Goal: Find specific page/section: Find specific page/section

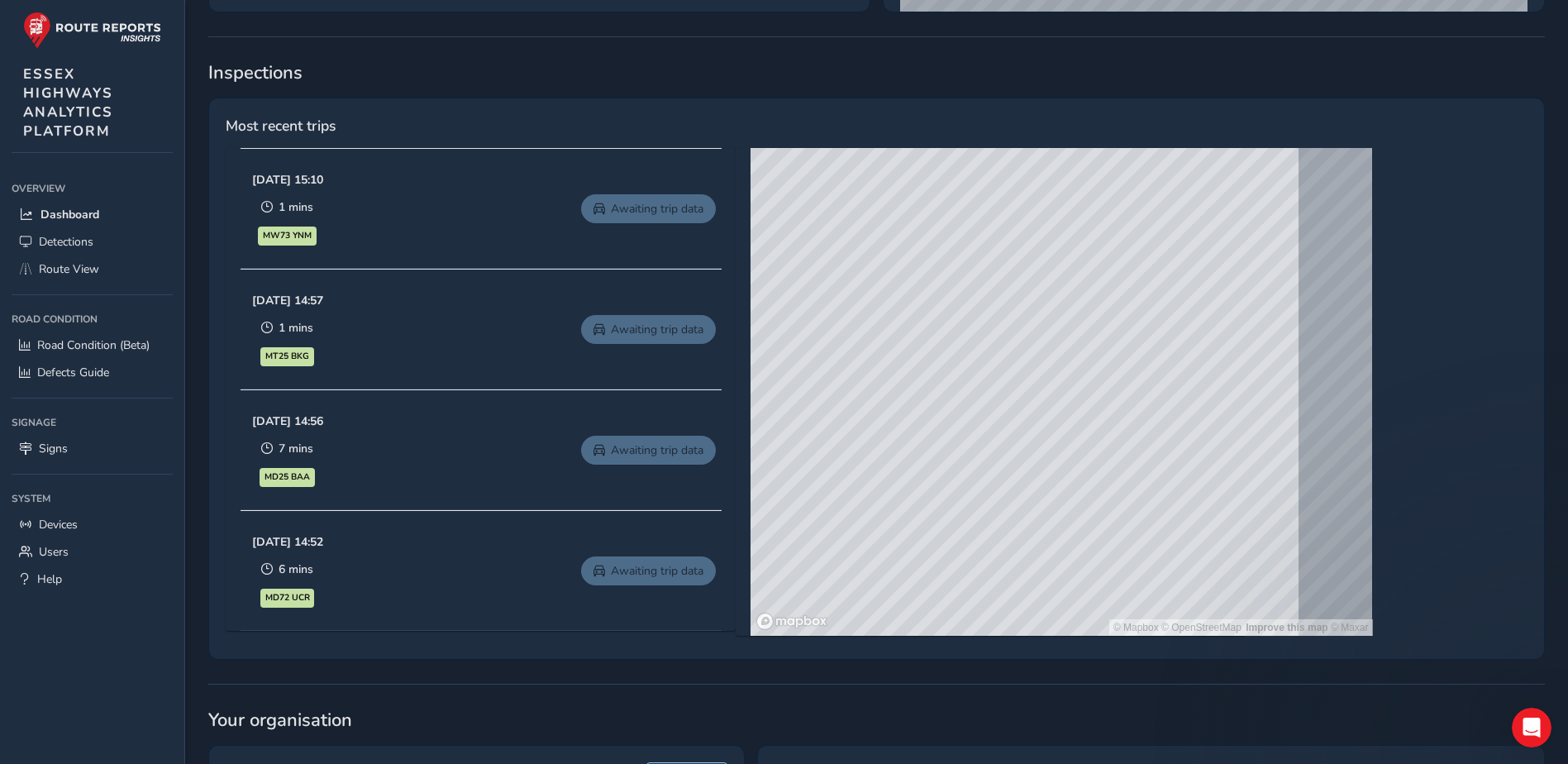
scroll to position [661, 0]
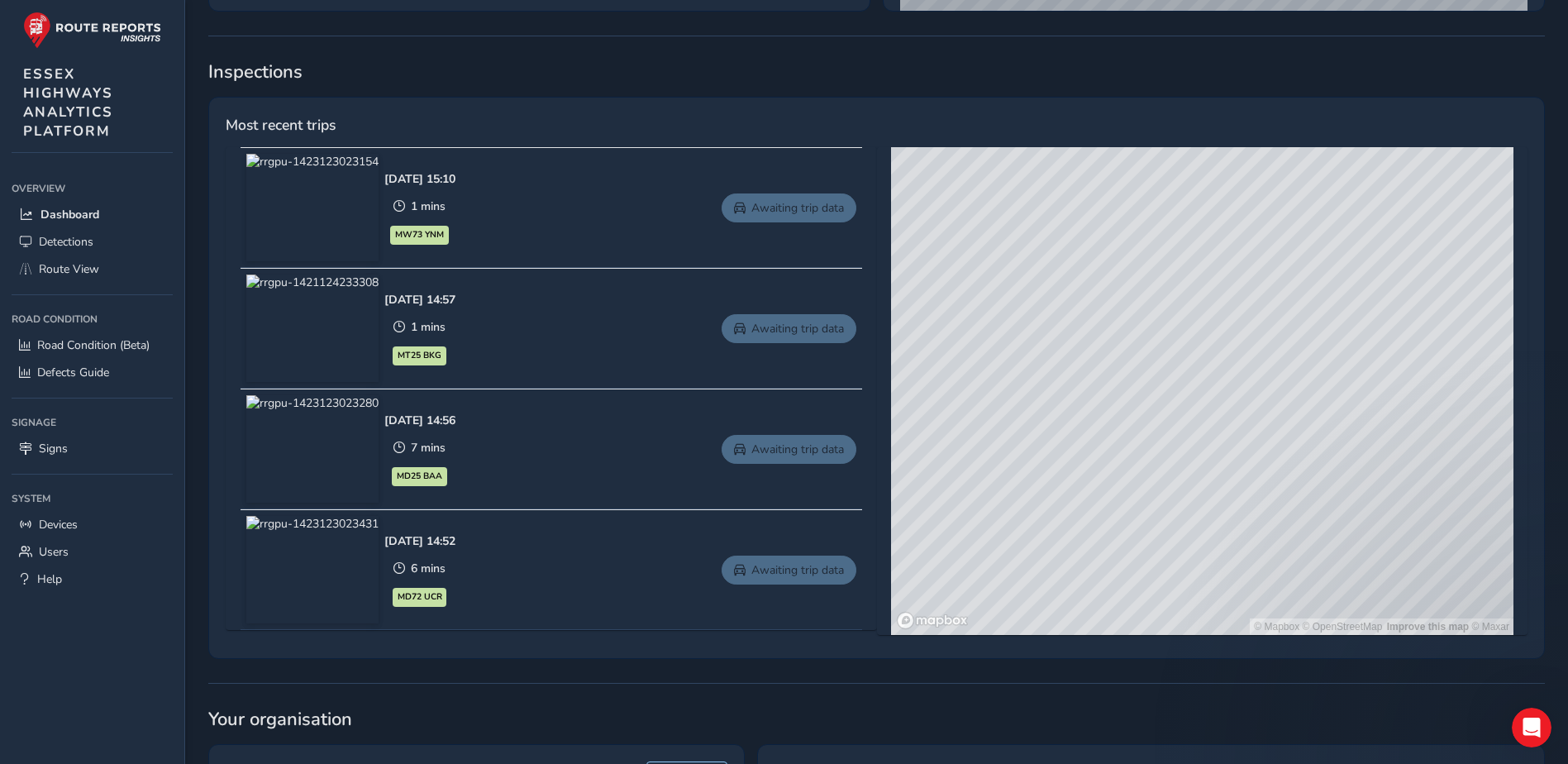
drag, startPoint x: 1220, startPoint y: 425, endPoint x: 1108, endPoint y: 321, distance: 152.8
click at [1108, 321] on div "© Mapbox © OpenStreetMap Improve this map © Maxar" at bounding box center [1202, 391] width 623 height 488
drag, startPoint x: 1234, startPoint y: 487, endPoint x: 1202, endPoint y: 348, distance: 142.6
click at [1264, 296] on div "© Mapbox © OpenStreetMap Improve this map © Maxar" at bounding box center [1202, 391] width 623 height 488
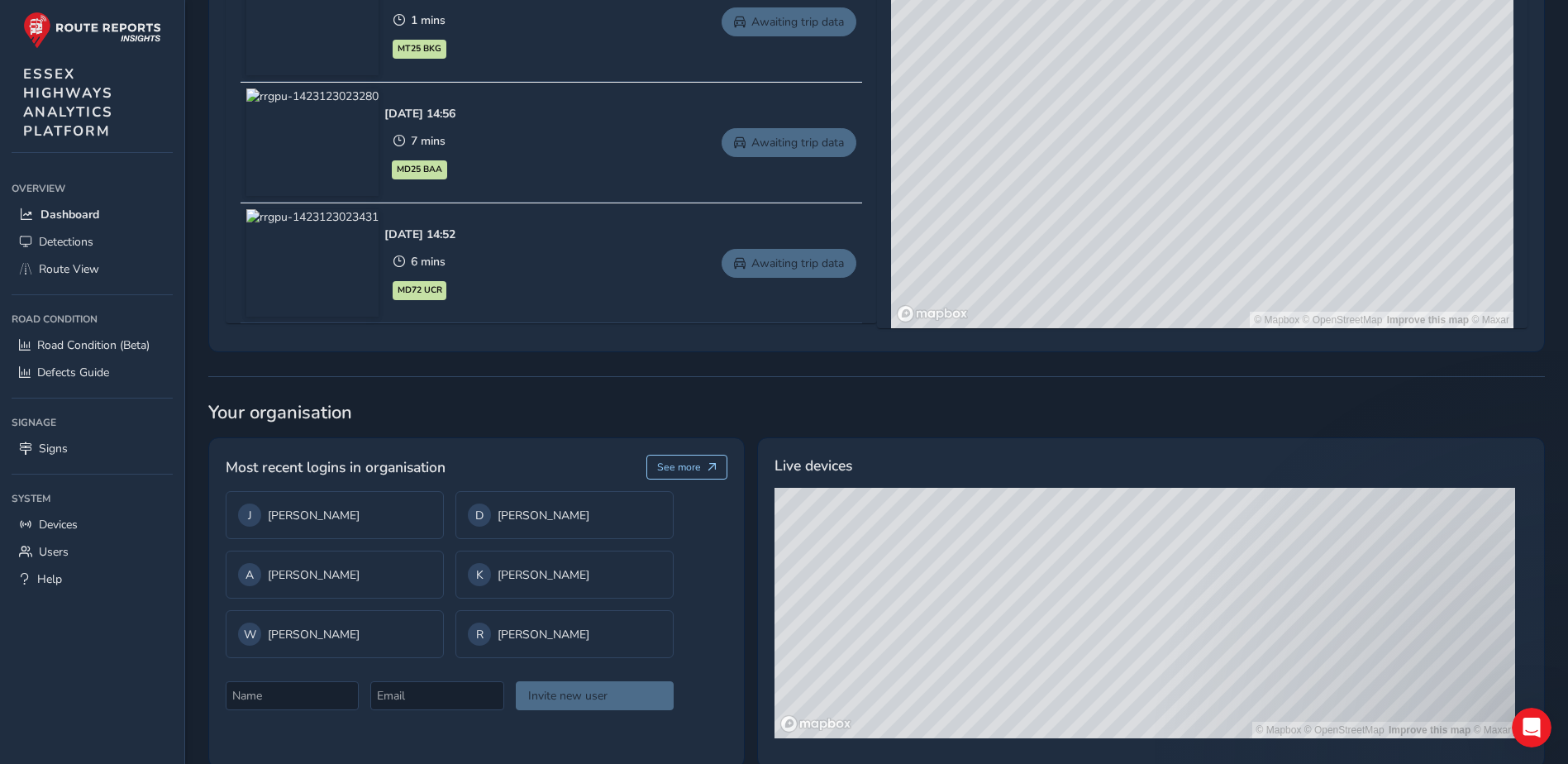
scroll to position [829, 0]
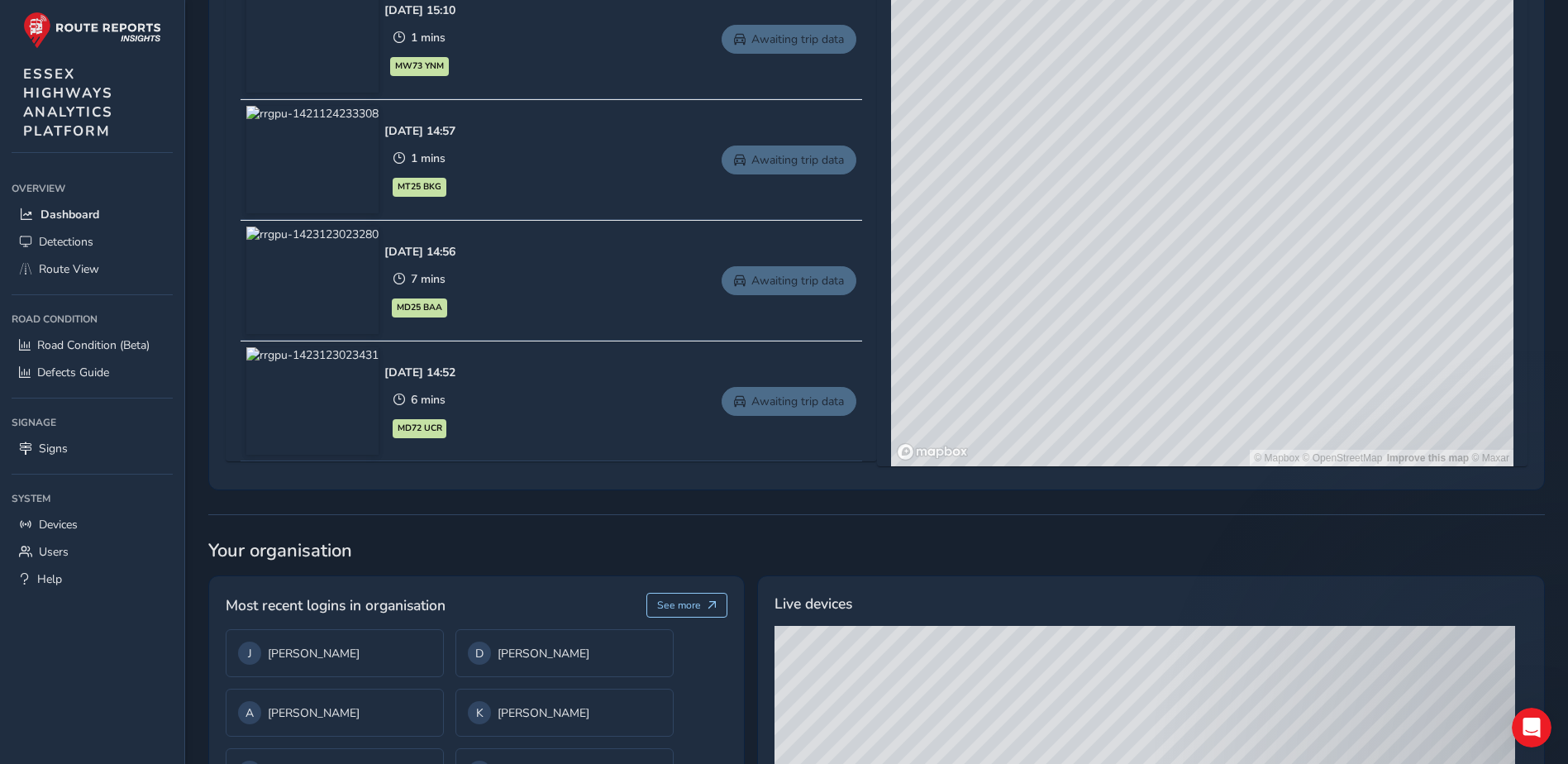
drag, startPoint x: 1325, startPoint y: 332, endPoint x: 1217, endPoint y: 161, distance: 202.2
click at [1217, 161] on div "© Mapbox © OpenStreetMap Improve this map © Maxar" at bounding box center [1202, 222] width 623 height 488
drag, startPoint x: 1159, startPoint y: 134, endPoint x: 1133, endPoint y: 266, distance: 134.5
click at [1133, 264] on div "© Mapbox © OpenStreetMap Improve this map © Maxar" at bounding box center [1202, 222] width 623 height 488
drag, startPoint x: 1180, startPoint y: 300, endPoint x: 1371, endPoint y: 161, distance: 236.2
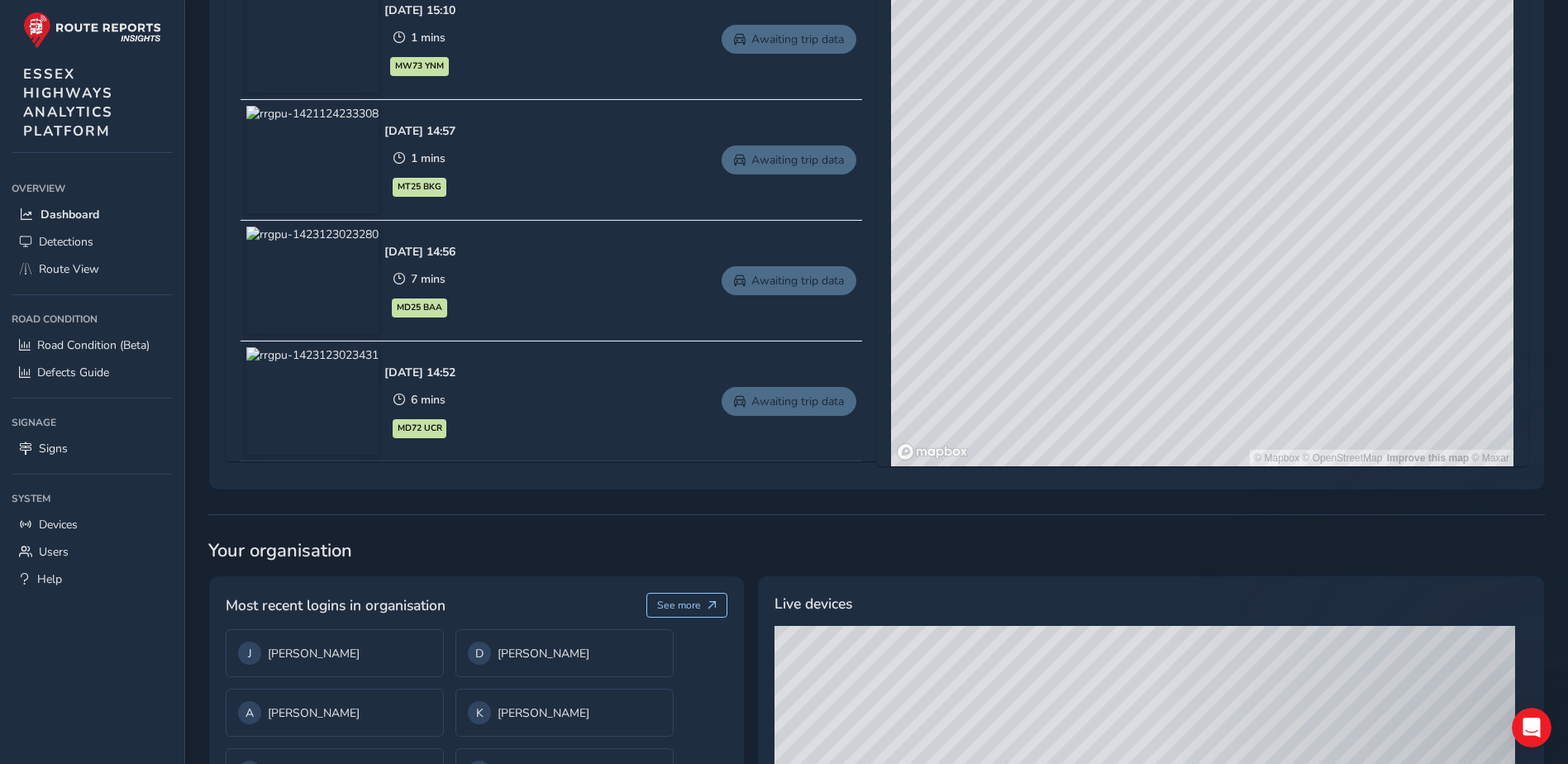
click at [1371, 161] on div "© Mapbox © OpenStreetMap Improve this map © Maxar" at bounding box center [1202, 222] width 623 height 488
drag, startPoint x: 1341, startPoint y: 120, endPoint x: 983, endPoint y: 138, distance: 358.5
click at [983, 140] on div "© Mapbox © OpenStreetMap Improve this map © Maxar" at bounding box center [1202, 222] width 623 height 488
drag, startPoint x: 1242, startPoint y: 290, endPoint x: 1197, endPoint y: 114, distance: 181.7
click at [1183, 95] on div "© Mapbox © OpenStreetMap Improve this map © Maxar" at bounding box center [1202, 222] width 623 height 488
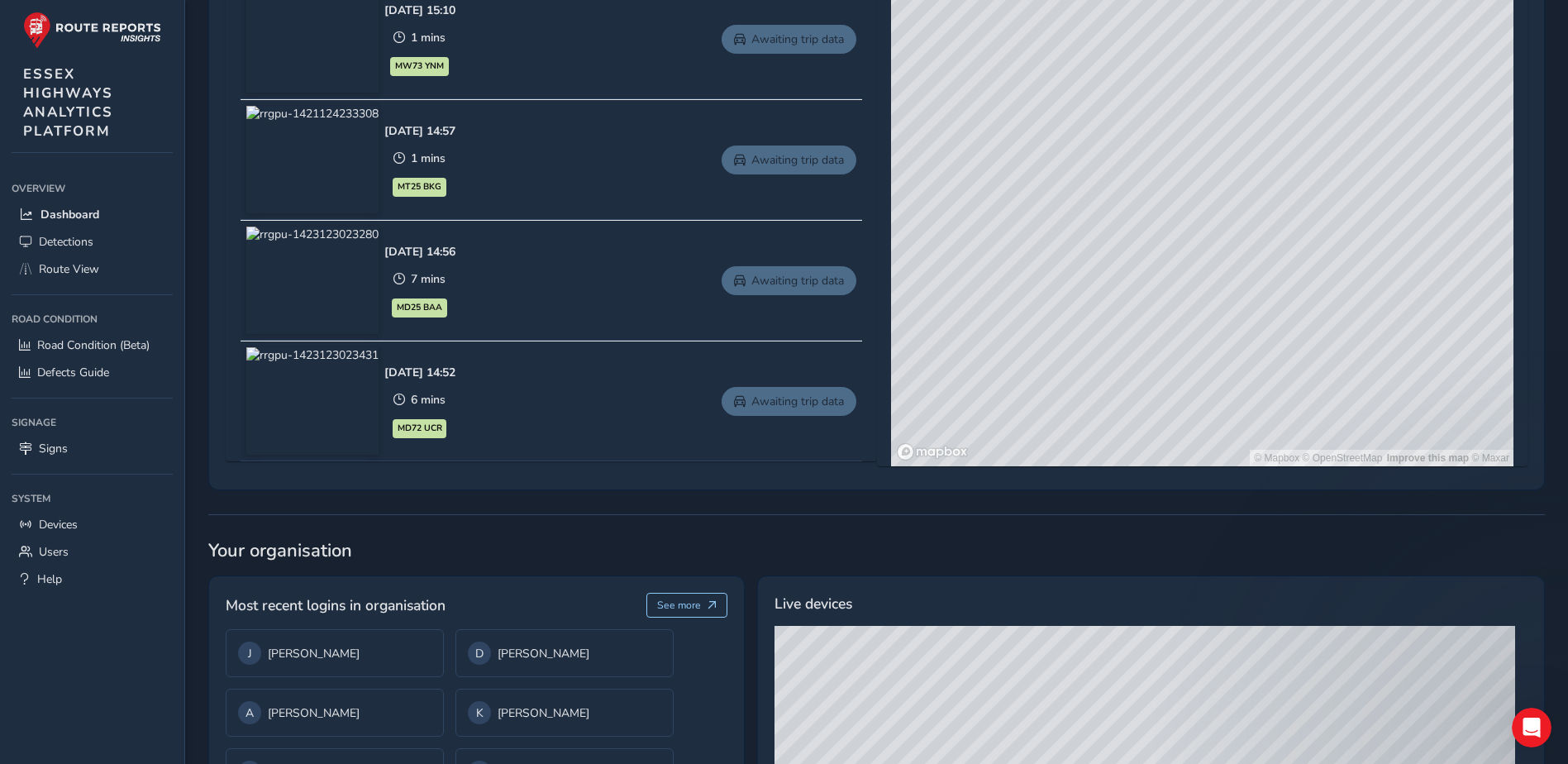
drag, startPoint x: 1329, startPoint y: 360, endPoint x: 1315, endPoint y: 155, distance: 205.5
click at [1315, 155] on div "© Mapbox © OpenStreetMap Improve this map © Maxar" at bounding box center [1202, 222] width 623 height 488
drag, startPoint x: 1319, startPoint y: 342, endPoint x: 1219, endPoint y: 370, distance: 103.8
click at [1235, 425] on div "© Mapbox © OpenStreetMap Improve this map © Maxar" at bounding box center [1202, 222] width 623 height 488
drag, startPoint x: 1232, startPoint y: 249, endPoint x: 1267, endPoint y: 374, distance: 129.8
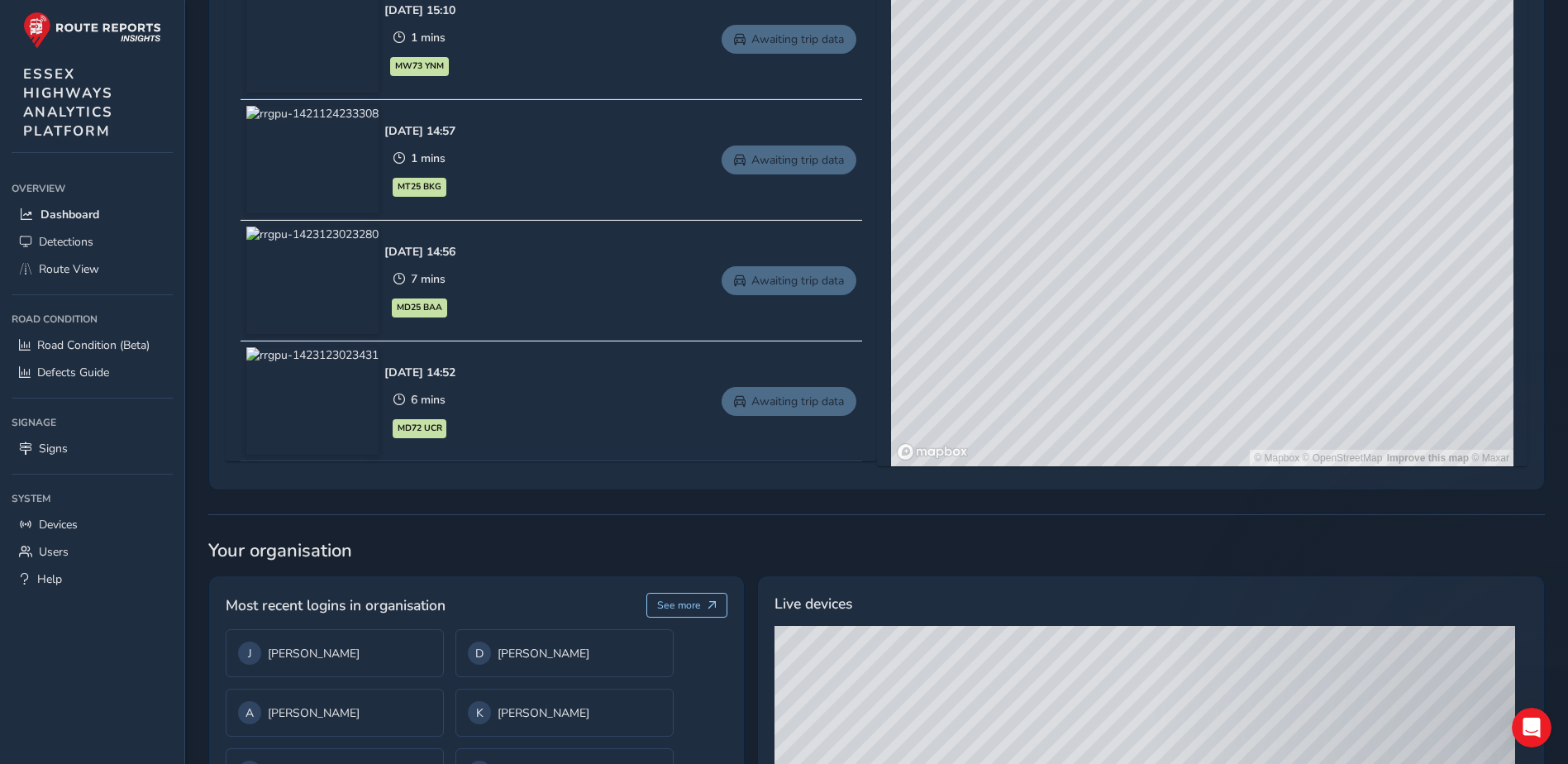
click at [1267, 374] on div "© Mapbox © OpenStreetMap Improve this map © Maxar" at bounding box center [1202, 222] width 623 height 488
drag, startPoint x: 1226, startPoint y: 229, endPoint x: 1262, endPoint y: 340, distance: 116.7
click at [1262, 340] on div "© Mapbox © OpenStreetMap Improve this map © Maxar" at bounding box center [1202, 222] width 623 height 488
drag, startPoint x: 1194, startPoint y: 183, endPoint x: 1356, endPoint y: 331, distance: 219.4
click at [1356, 329] on div "© Mapbox © OpenStreetMap Improve this map © Maxar" at bounding box center [1202, 222] width 623 height 488
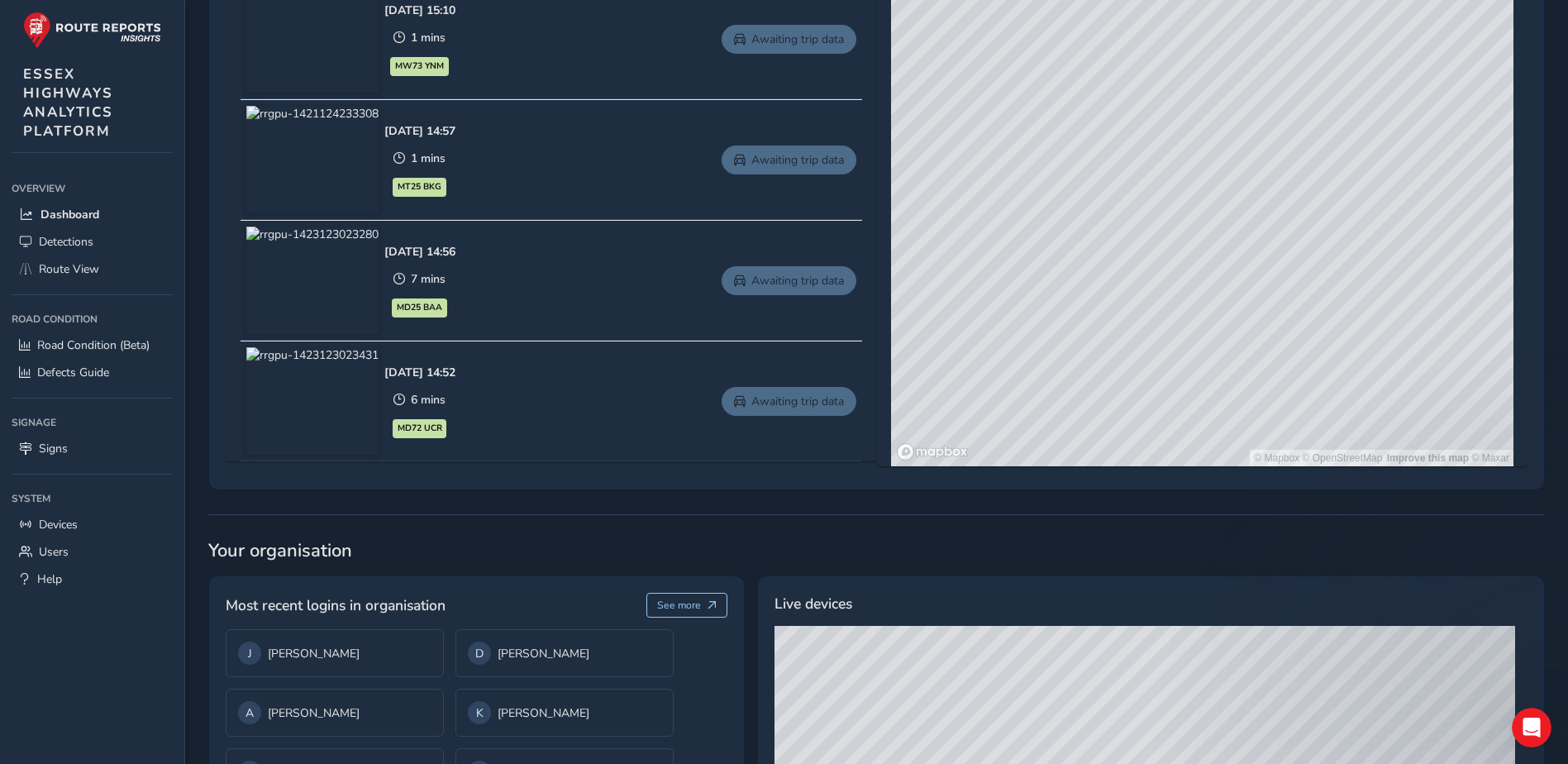
drag, startPoint x: 1268, startPoint y: 272, endPoint x: 1172, endPoint y: 199, distance: 120.6
click at [1291, 298] on div "© Mapbox © OpenStreetMap Improve this map © Maxar" at bounding box center [1202, 222] width 623 height 488
drag, startPoint x: 1137, startPoint y: 168, endPoint x: 1275, endPoint y: 309, distance: 197.3
click at [1275, 308] on div "© Mapbox © OpenStreetMap Improve this map © Maxar" at bounding box center [1202, 222] width 623 height 488
drag, startPoint x: 1152, startPoint y: 159, endPoint x: 1138, endPoint y: 262, distance: 103.9
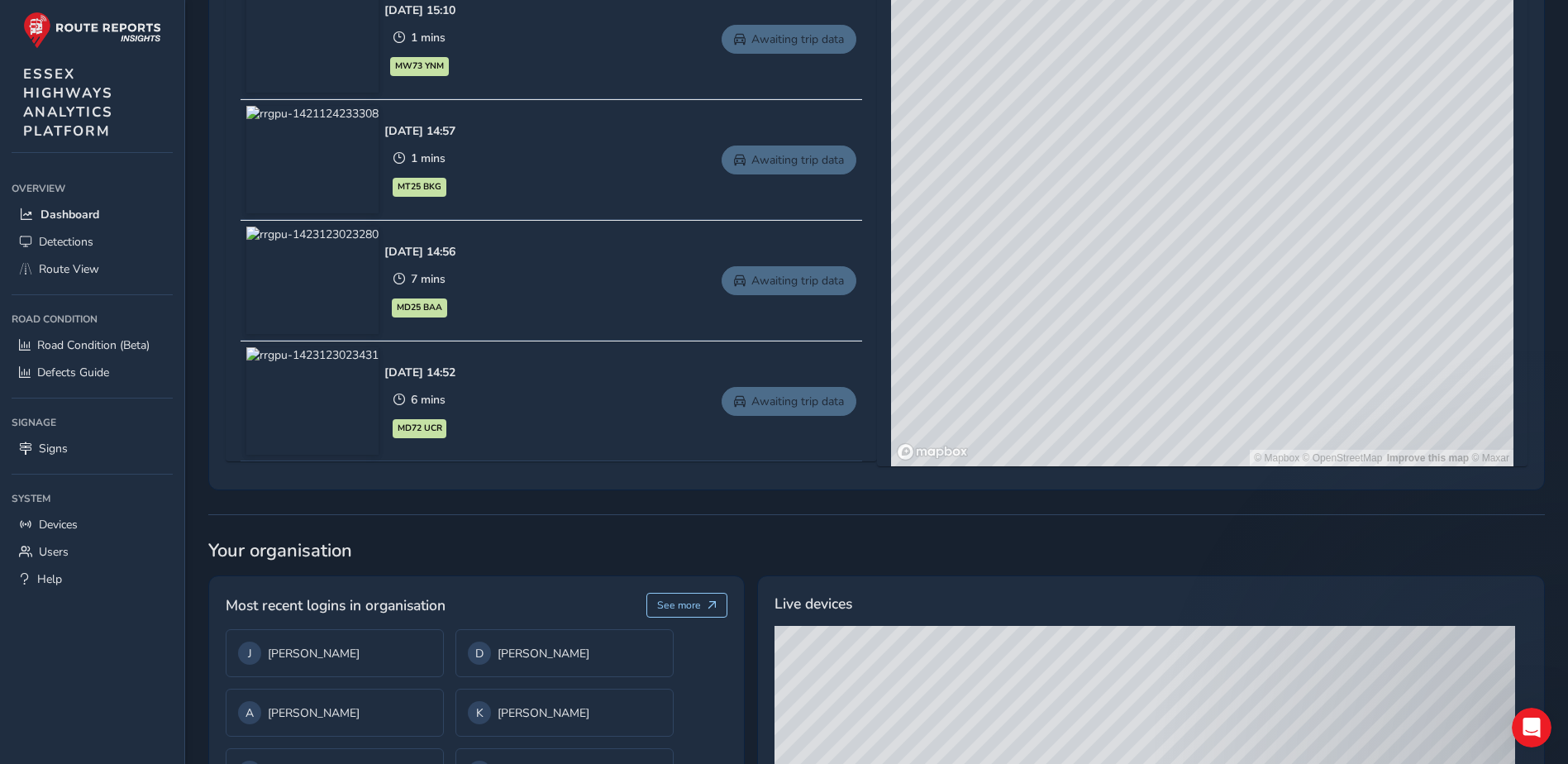
click at [1138, 262] on div "© Mapbox © OpenStreetMap Improve this map © Maxar" at bounding box center [1202, 222] width 623 height 488
drag, startPoint x: 1236, startPoint y: 194, endPoint x: 1373, endPoint y: 147, distance: 144.8
click at [1373, 147] on div "© Mapbox © OpenStreetMap Improve this map © Maxar" at bounding box center [1202, 222] width 623 height 488
drag, startPoint x: 1141, startPoint y: 214, endPoint x: 1260, endPoint y: 280, distance: 136.1
click at [1260, 280] on div "© Mapbox © OpenStreetMap Improve this map © Maxar" at bounding box center [1202, 222] width 623 height 488
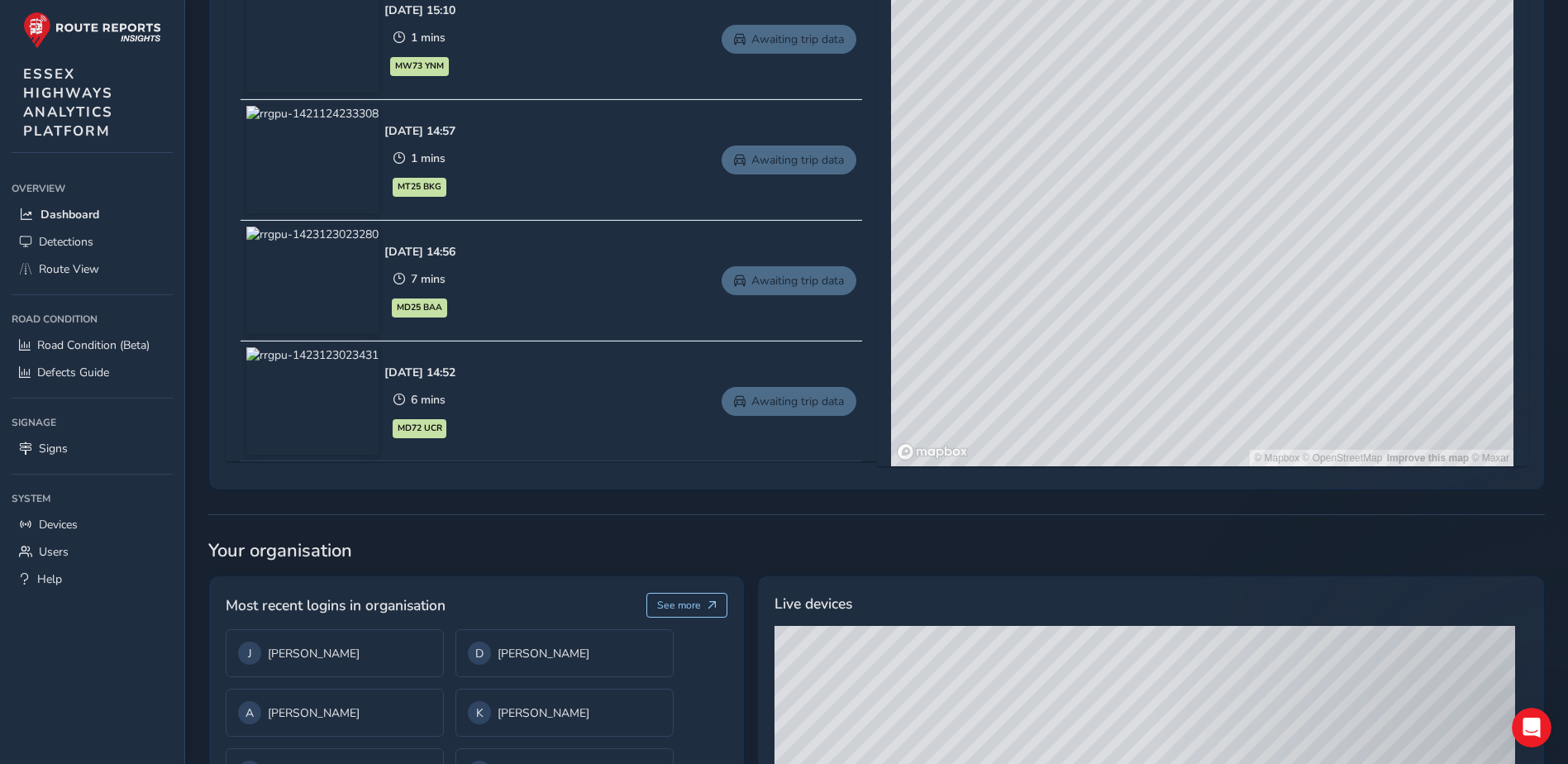
drag, startPoint x: 1255, startPoint y: 363, endPoint x: 1130, endPoint y: 166, distance: 233.3
click at [1089, 109] on div "© Mapbox © OpenStreetMap Improve this map © Maxar" at bounding box center [1202, 222] width 623 height 488
drag, startPoint x: 1204, startPoint y: 226, endPoint x: 1203, endPoint y: 211, distance: 15.0
click at [1204, 209] on div "© Mapbox © OpenStreetMap Improve this map © Maxar" at bounding box center [1202, 222] width 623 height 488
drag, startPoint x: 1080, startPoint y: 147, endPoint x: 1096, endPoint y: 273, distance: 127.0
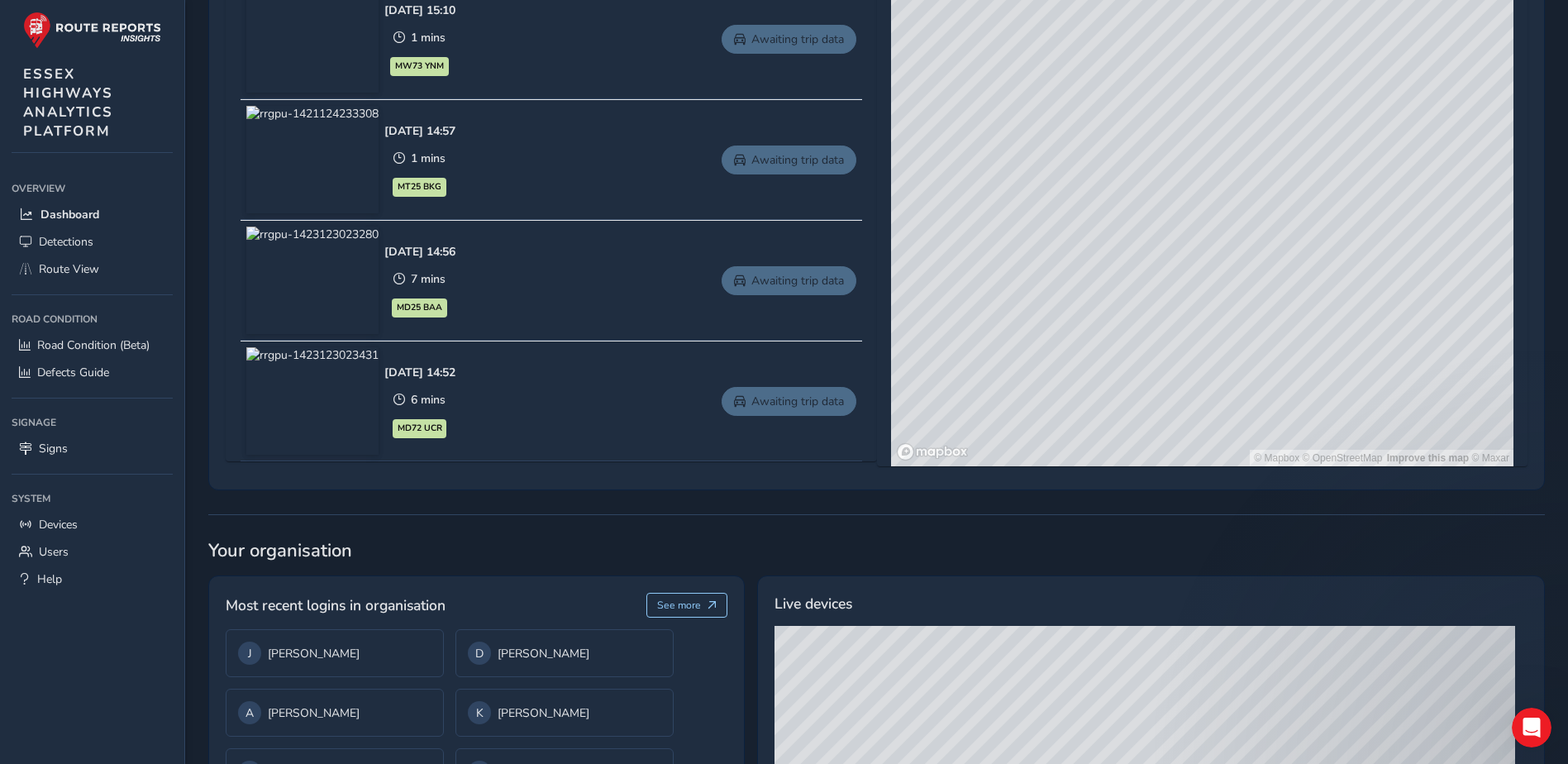
click at [1096, 273] on div "© Mapbox © OpenStreetMap Improve this map © Maxar" at bounding box center [1202, 222] width 623 height 488
click at [1105, 251] on div "© Mapbox © OpenStreetMap Improve this map © Maxar" at bounding box center [1202, 222] width 623 height 488
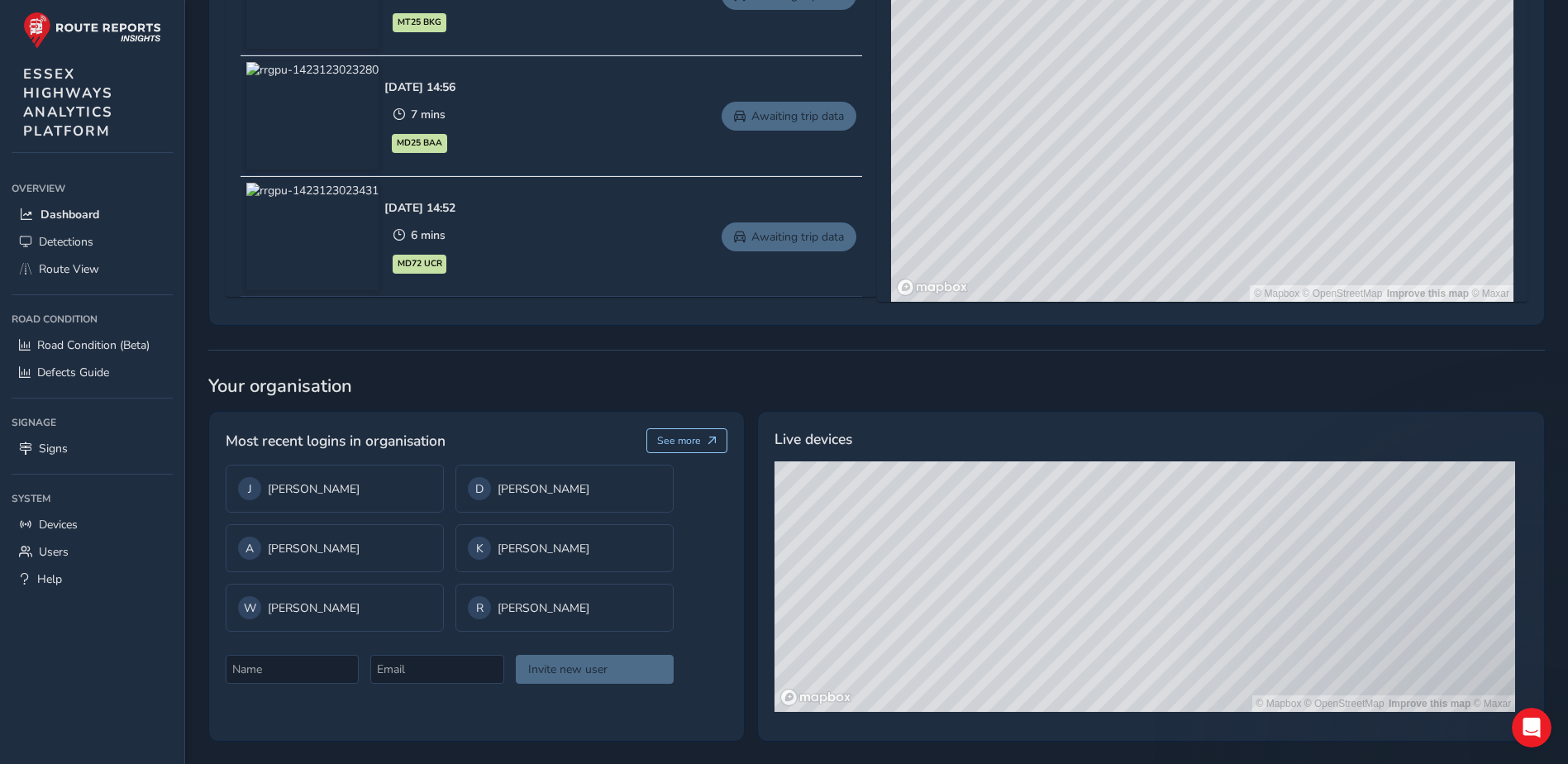
scroll to position [995, 0]
click at [89, 261] on span "Route View" at bounding box center [69, 268] width 60 height 16
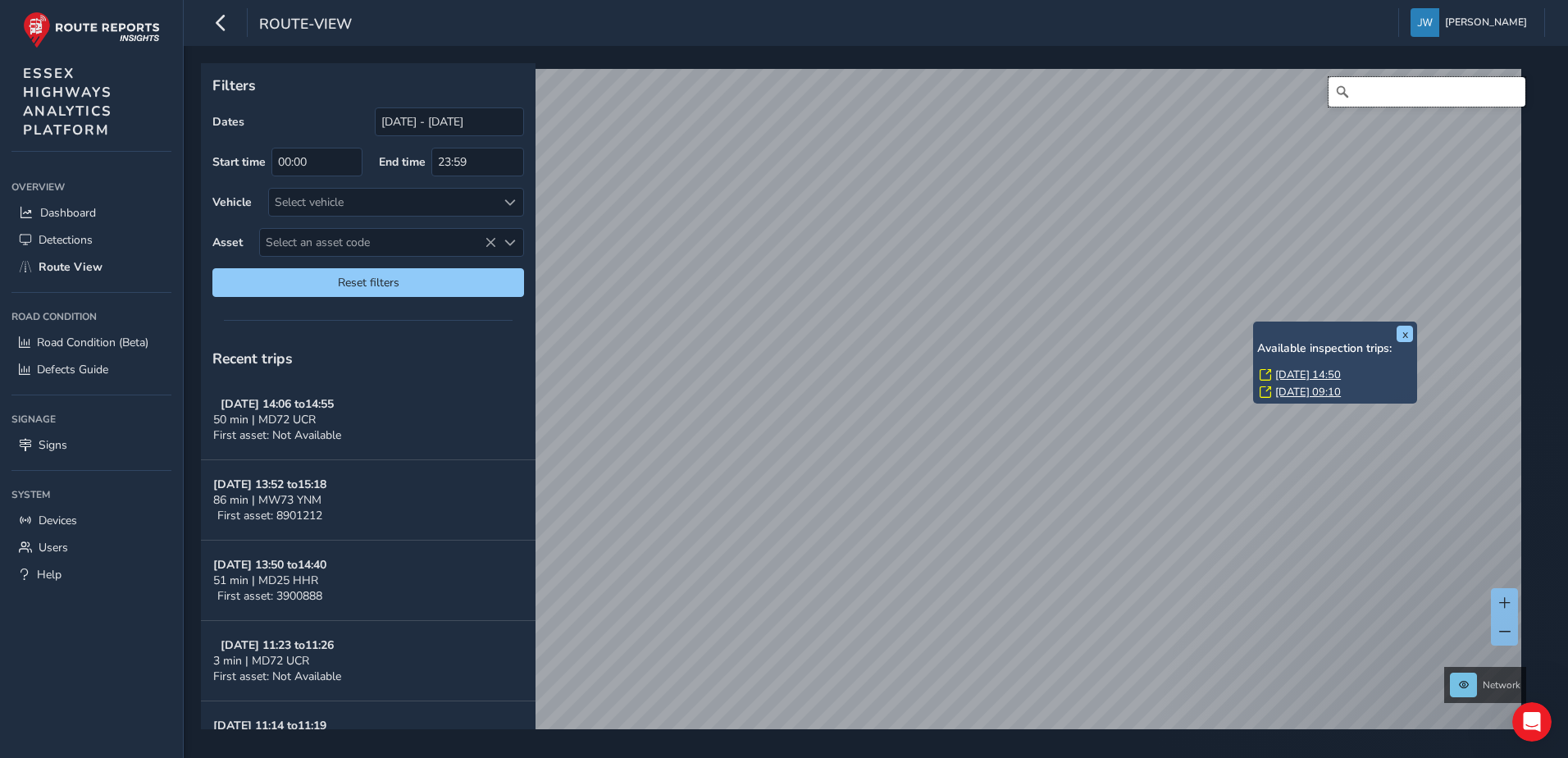
click at [1378, 85] on input "Search" at bounding box center [1427, 92] width 197 height 30
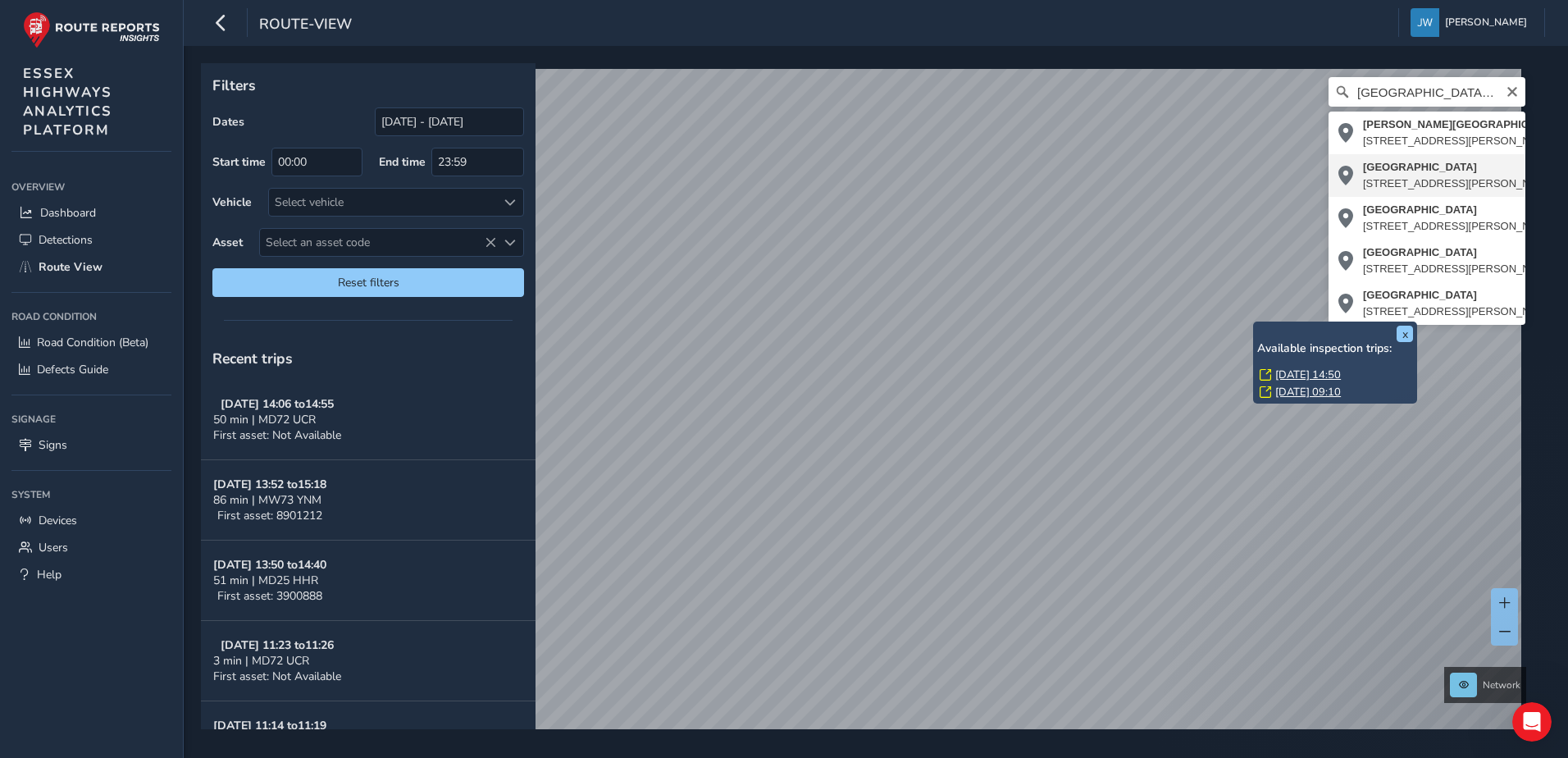
type input "[STREET_ADDRESS][PERSON_NAME]"
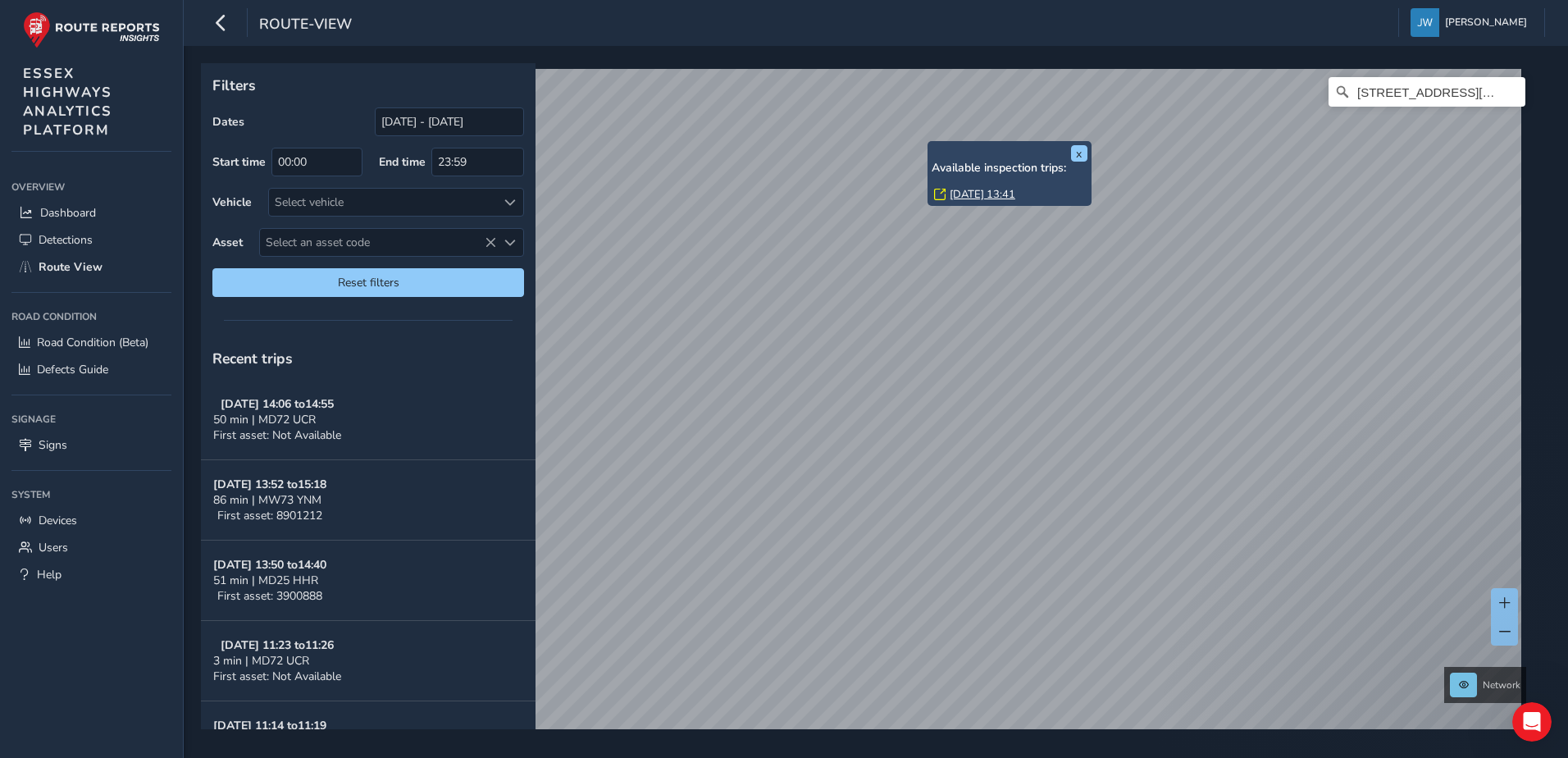
click at [927, 160] on div "x Available inspection trips: [GEOGRAPHIC_DATA][DATE] 13:41" at bounding box center [1009, 173] width 164 height 65
click at [957, 187] on link "[DATE] 13:41" at bounding box center [982, 195] width 66 height 15
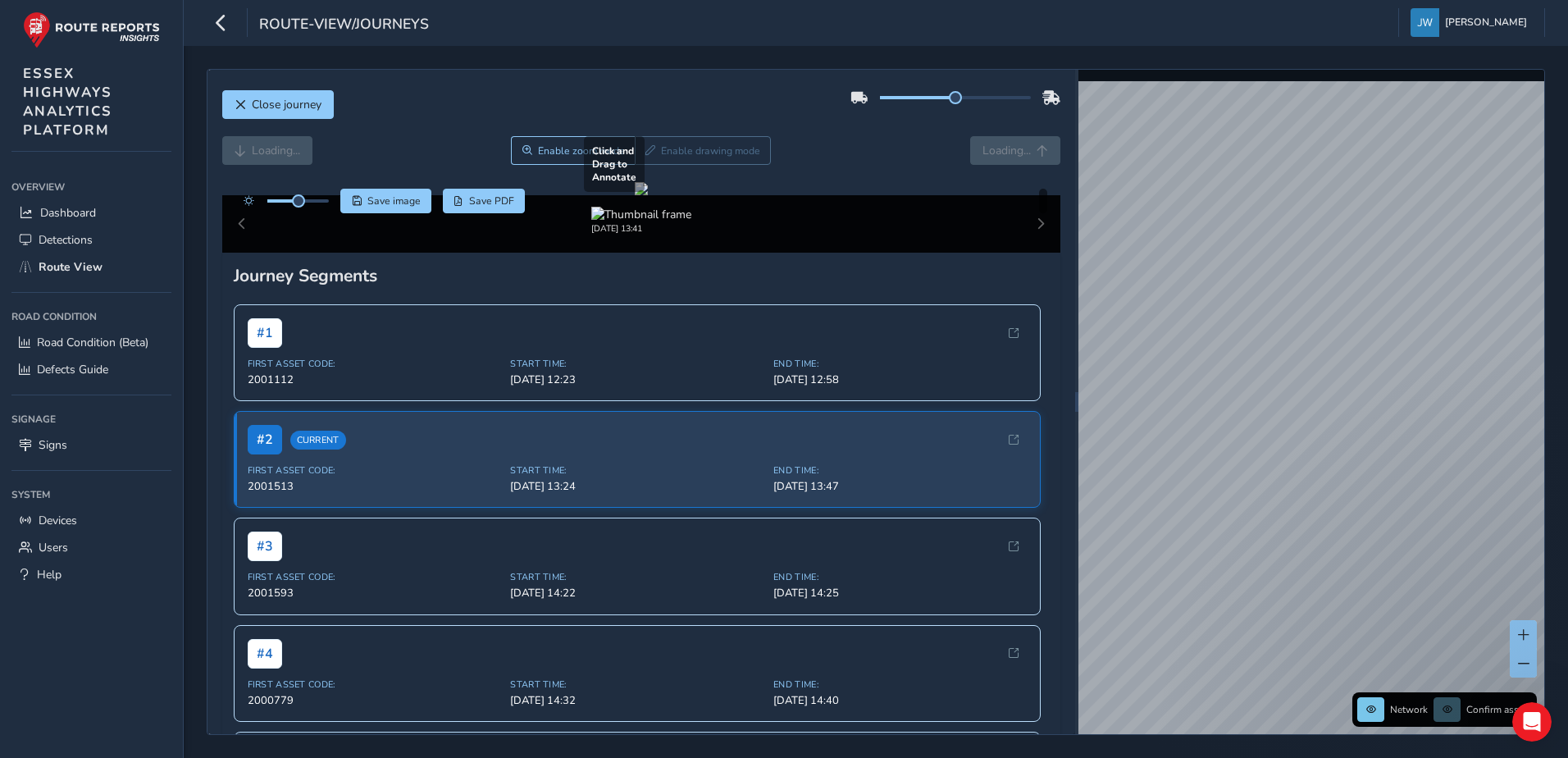
click at [648, 195] on div at bounding box center [641, 189] width 13 height 13
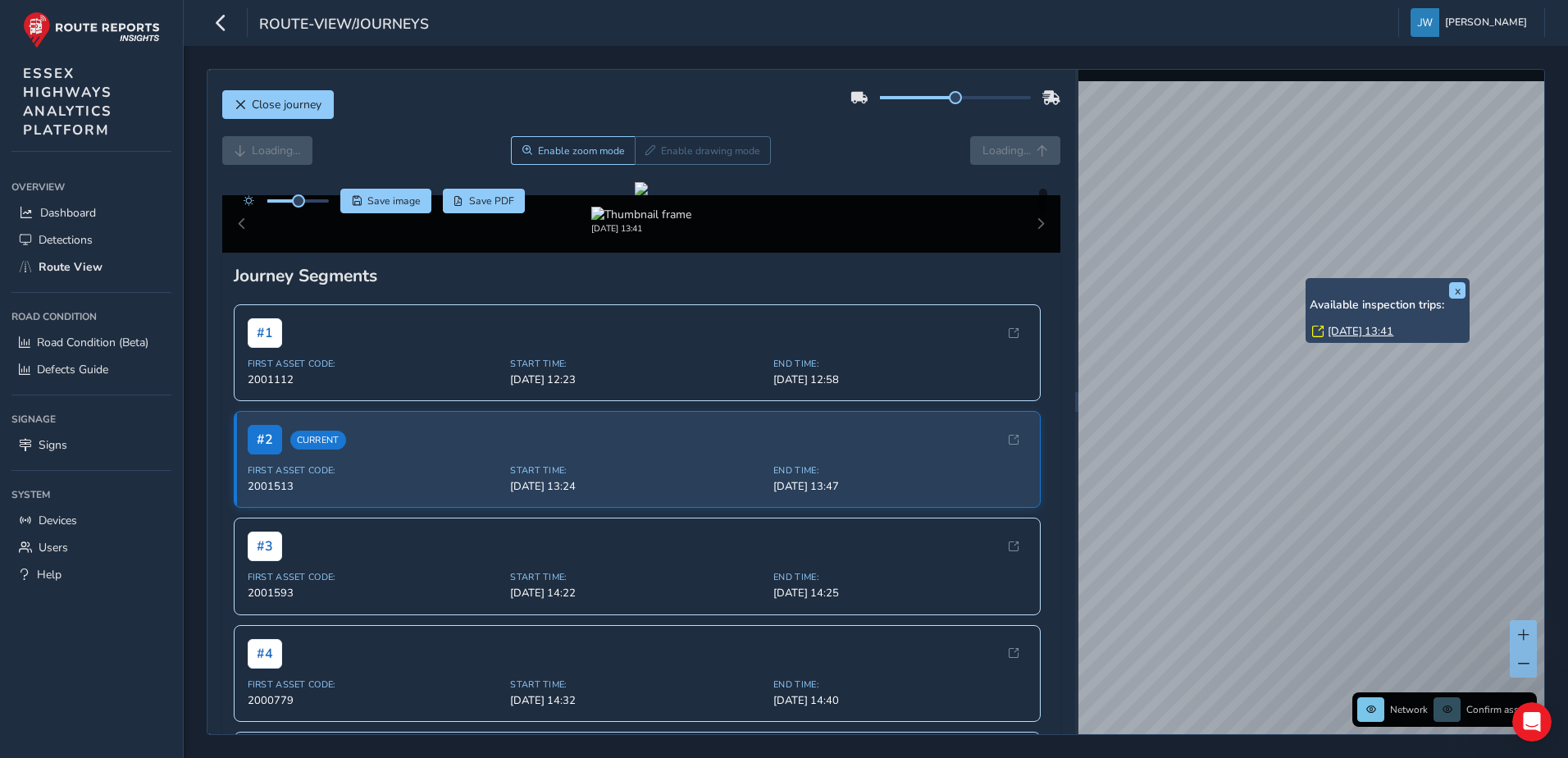
click at [1308, 278] on div "x Available inspection trips: [GEOGRAPHIC_DATA][DATE] 13:41" at bounding box center [1387, 310] width 164 height 65
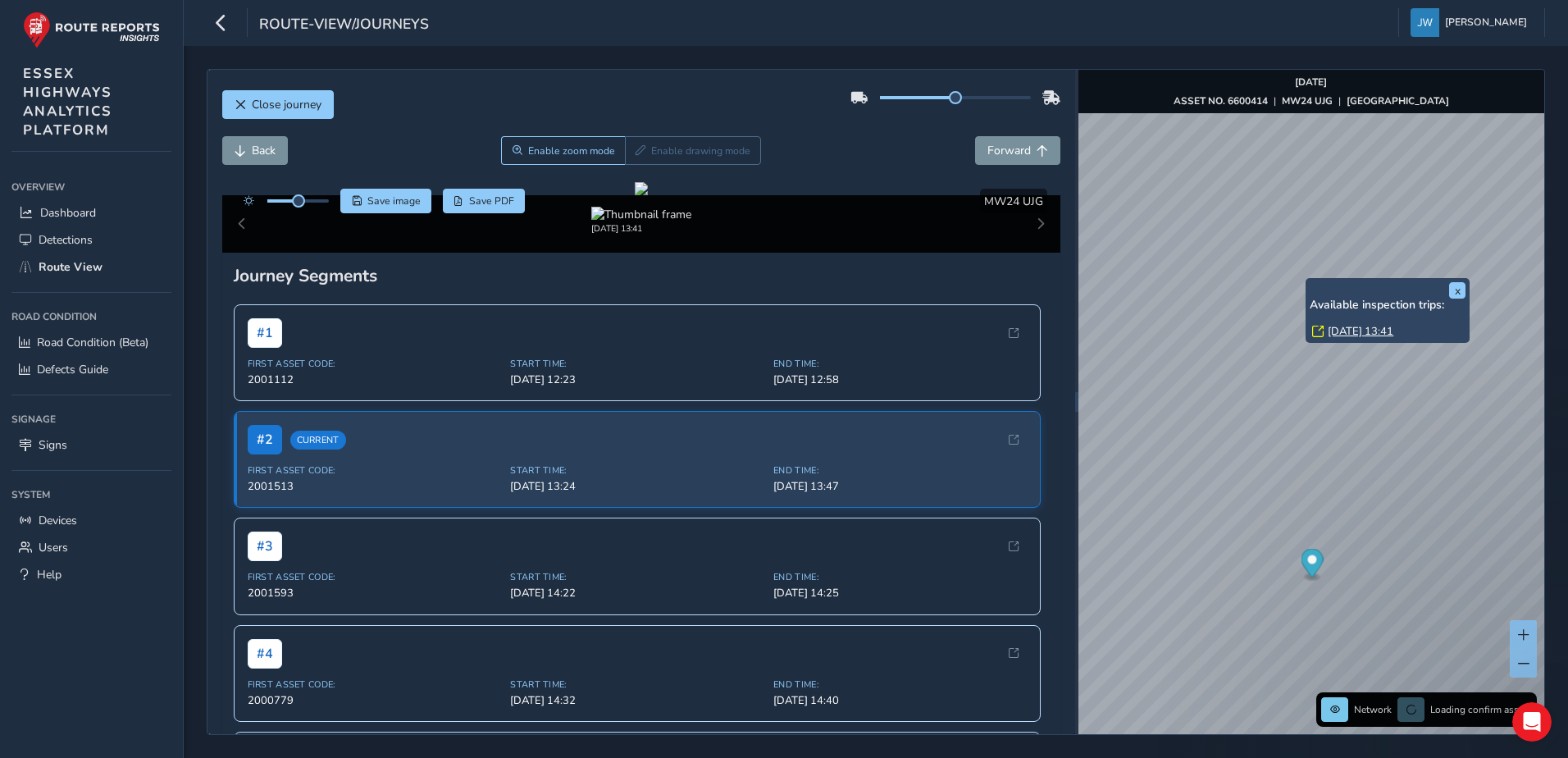
click at [1341, 334] on link "[DATE] 13:41" at bounding box center [1360, 331] width 66 height 15
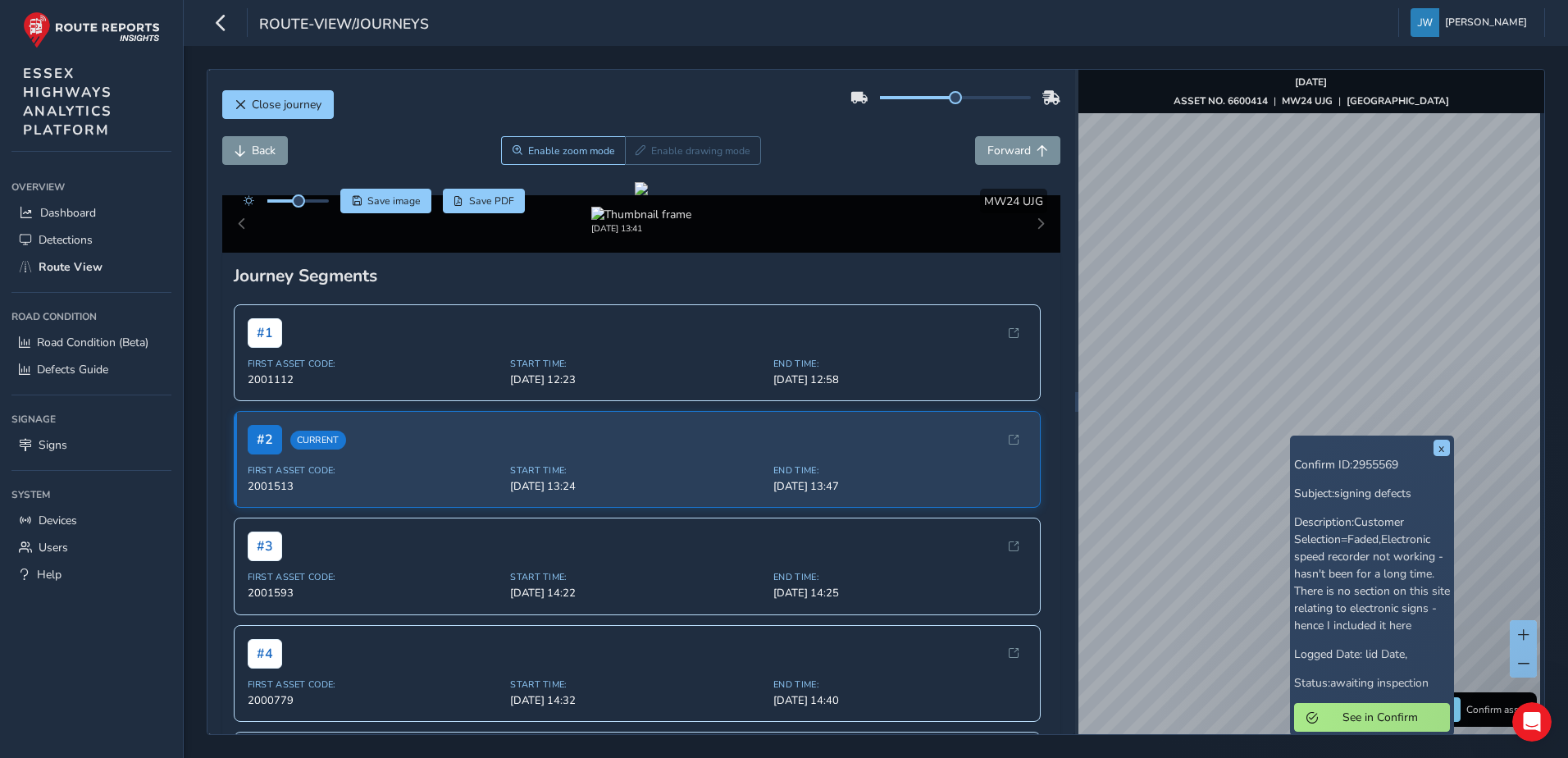
click at [1297, 439] on div "x Confirm ID: 2955569 Subject: signing defects Description: Customer Selection=…" at bounding box center [1372, 585] width 164 height 300
click at [1439, 451] on button "x" at bounding box center [1442, 448] width 16 height 16
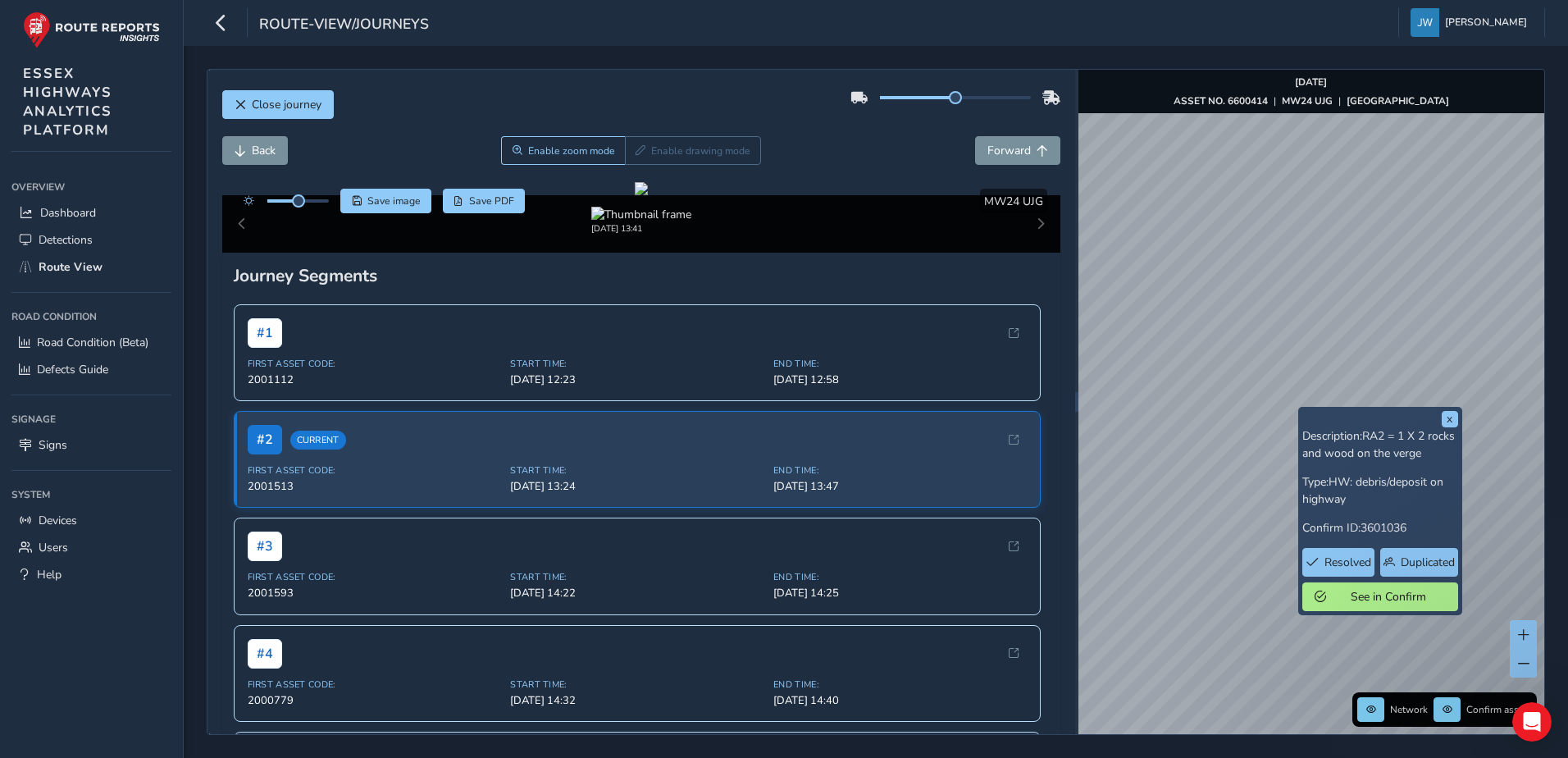
click at [1298, 410] on div "x Description: RA2 = 1 X 2 rocks and wood on the verge Type: HW: debris/deposit…" at bounding box center [1380, 511] width 164 height 209
click at [1450, 419] on button "x" at bounding box center [1450, 419] width 16 height 16
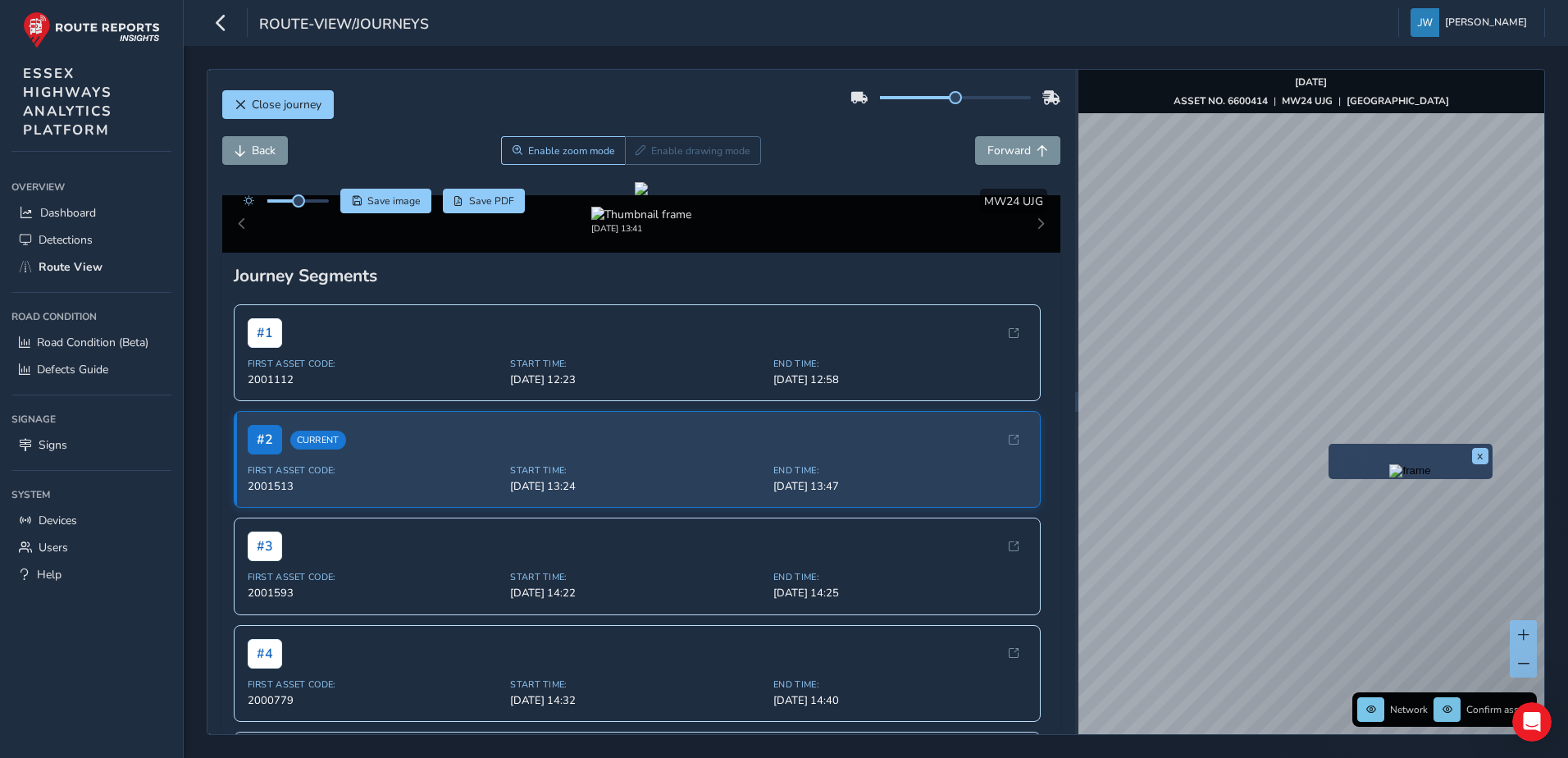
click at [1330, 444] on div "x" at bounding box center [1410, 461] width 164 height 35
click at [1417, 477] on img "Preview frame" at bounding box center [1409, 471] width 41 height 13
drag, startPoint x: 696, startPoint y: 407, endPoint x: 857, endPoint y: 525, distance: 199.6
click at [648, 195] on div at bounding box center [641, 189] width 13 height 13
drag, startPoint x: 729, startPoint y: 448, endPoint x: 761, endPoint y: 533, distance: 90.8
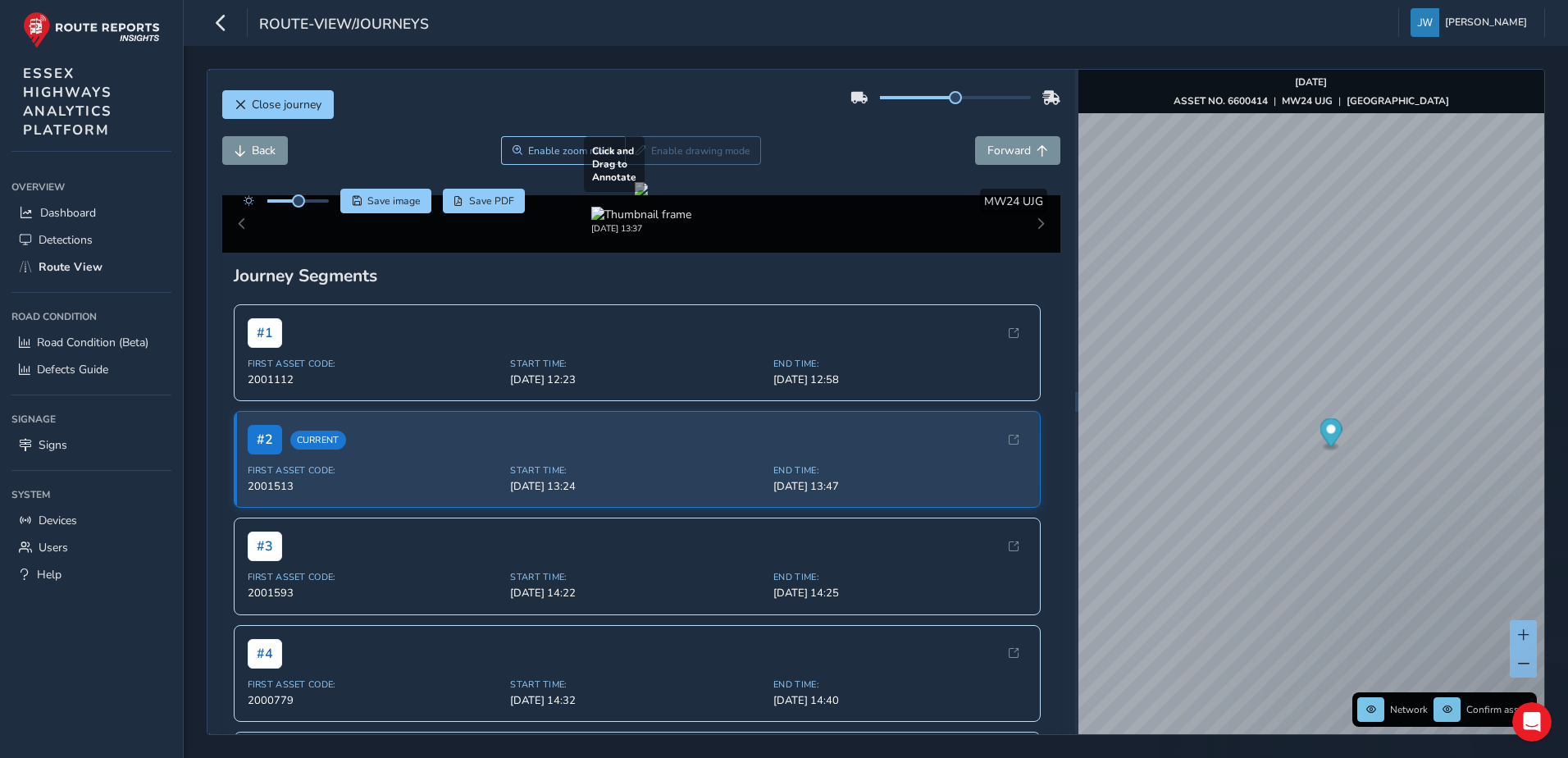
click at [648, 195] on div at bounding box center [641, 189] width 13 height 13
click at [1414, 462] on img "Preview frame" at bounding box center [1430, 455] width 41 height 13
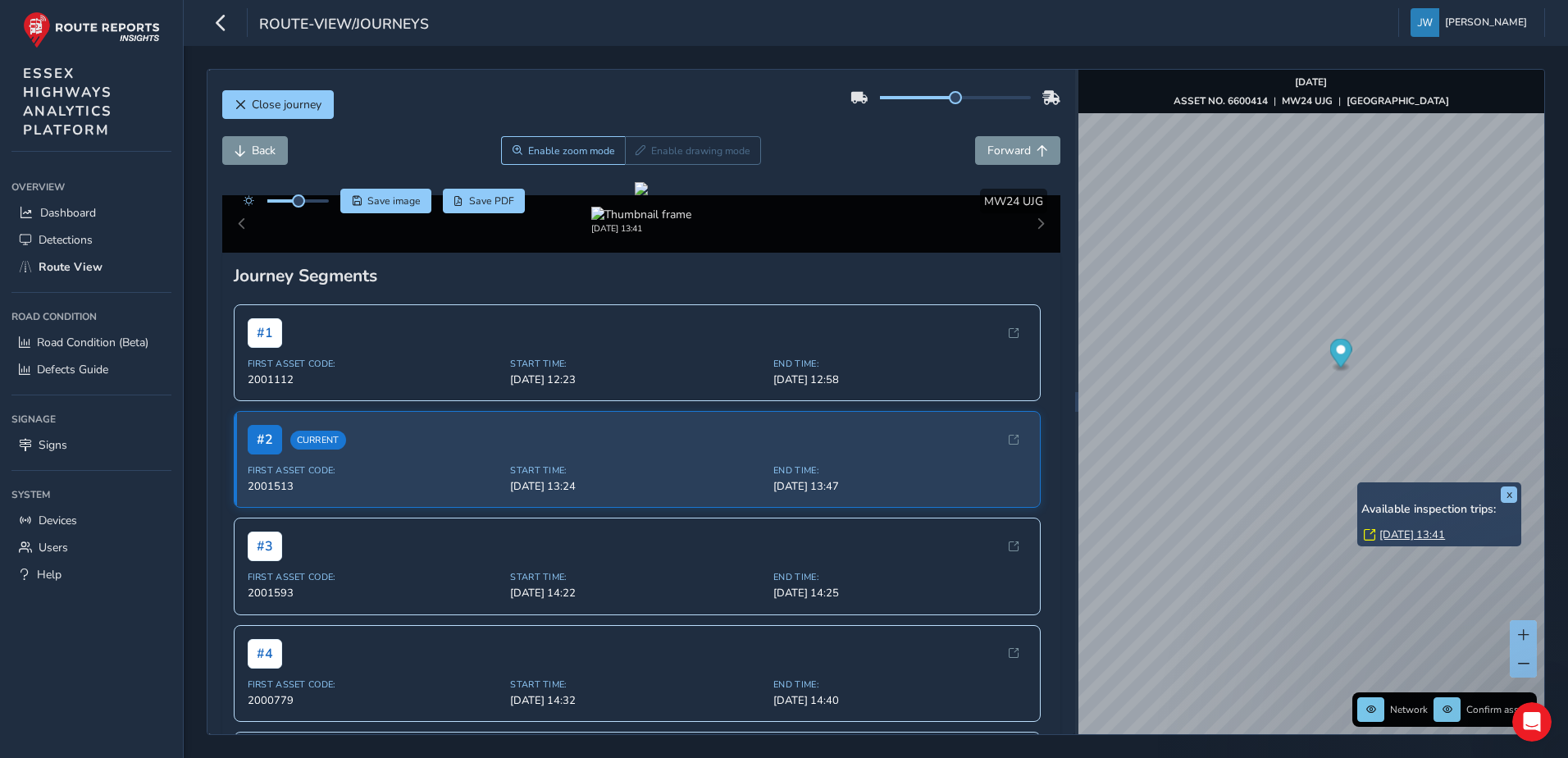
click at [1357, 482] on div "x Available inspection trips: [GEOGRAPHIC_DATA][DATE] 13:41" at bounding box center [1439, 514] width 164 height 65
click at [1416, 498] on img "Preview frame" at bounding box center [1437, 491] width 41 height 13
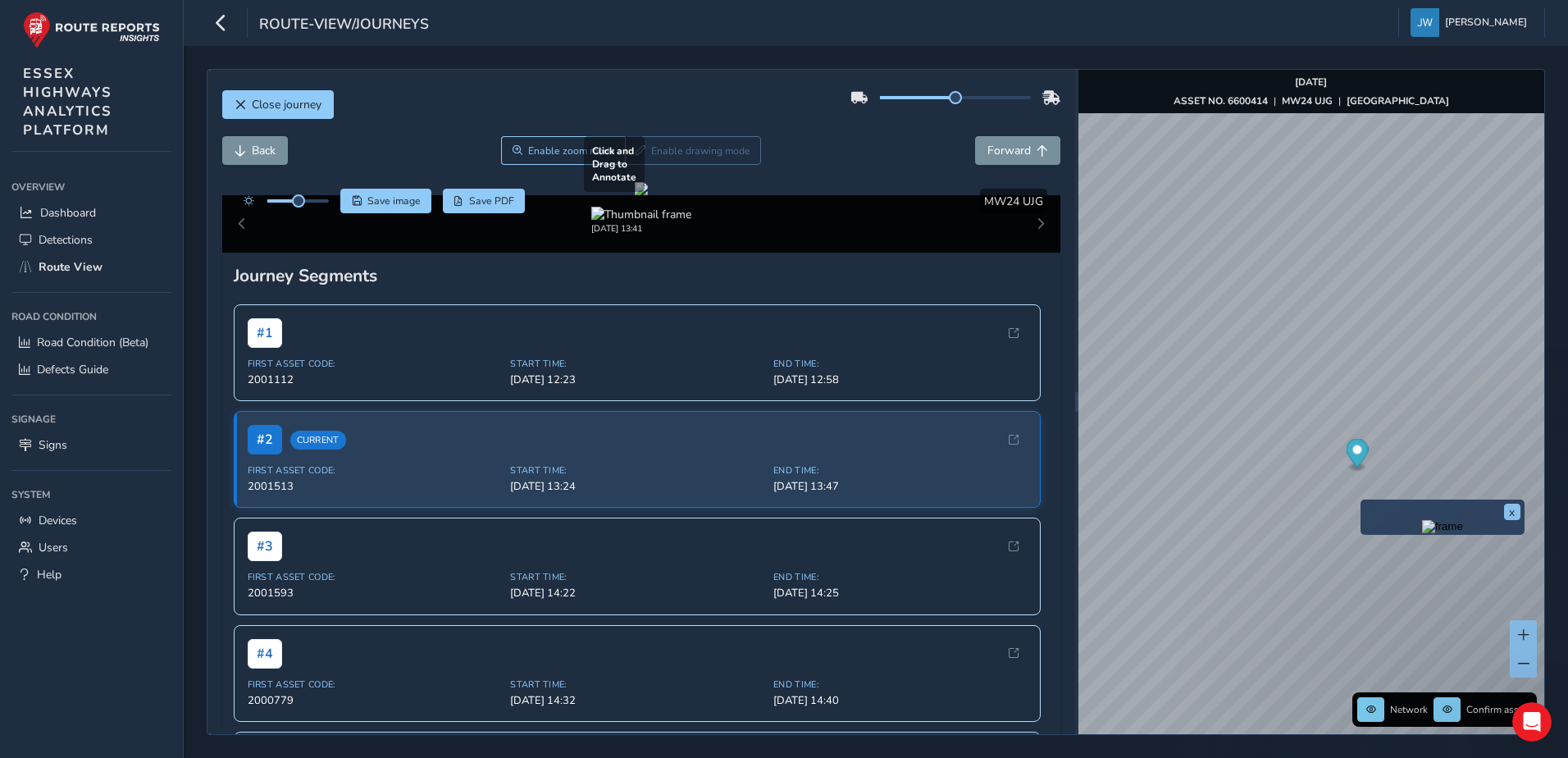
click at [1364, 504] on div "x" at bounding box center [1442, 517] width 156 height 27
click at [1422, 533] on img "Preview frame" at bounding box center [1442, 526] width 41 height 13
drag, startPoint x: 726, startPoint y: 388, endPoint x: 967, endPoint y: 438, distance: 246.1
click at [648, 195] on div at bounding box center [641, 189] width 13 height 13
drag, startPoint x: 803, startPoint y: 403, endPoint x: 565, endPoint y: 357, distance: 242.4
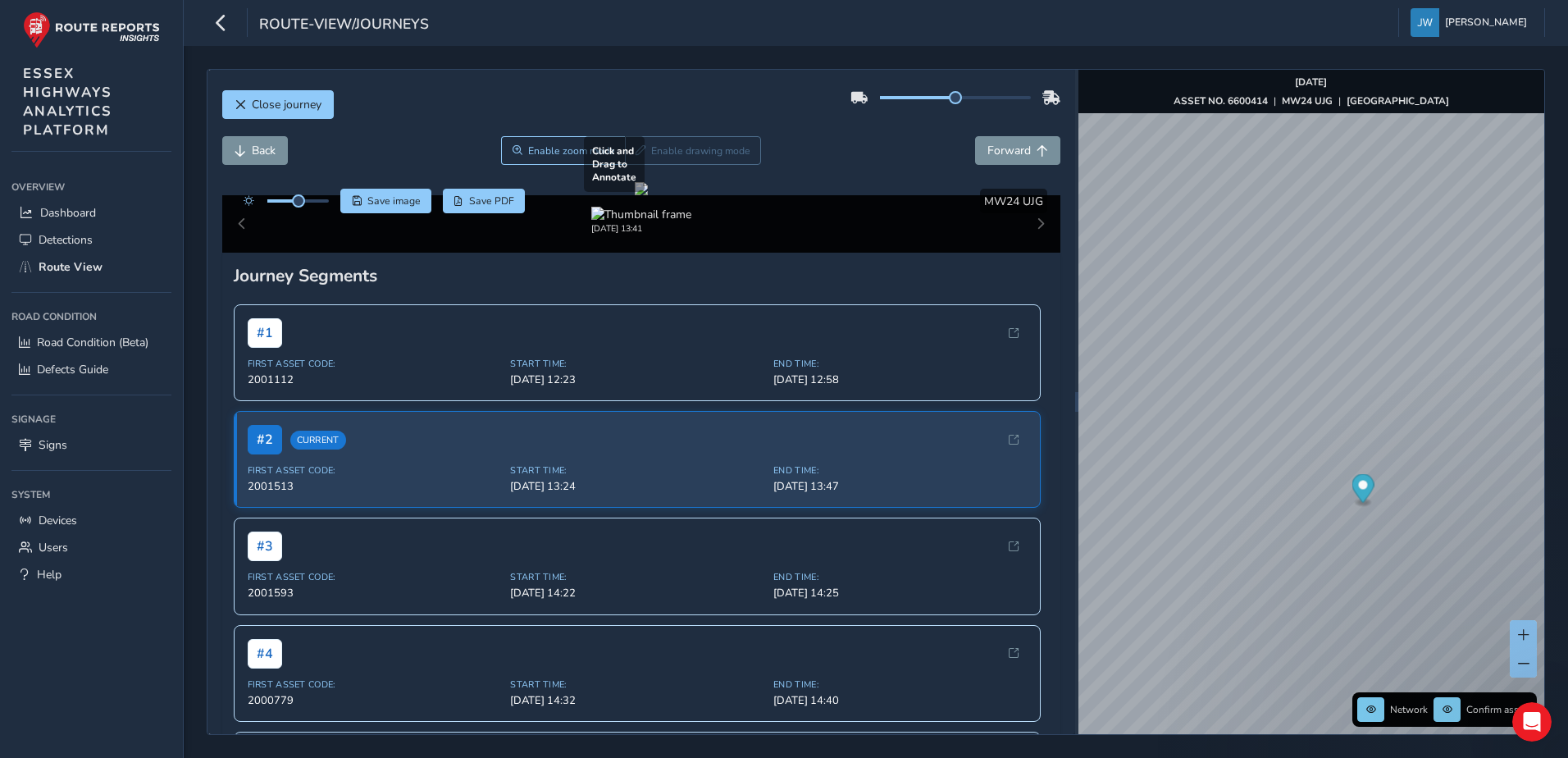
click at [635, 195] on div at bounding box center [641, 189] width 13 height 13
click at [1345, 531] on div "x" at bounding box center [1425, 549] width 164 height 35
click at [1409, 565] on img "Preview frame" at bounding box center [1425, 558] width 41 height 13
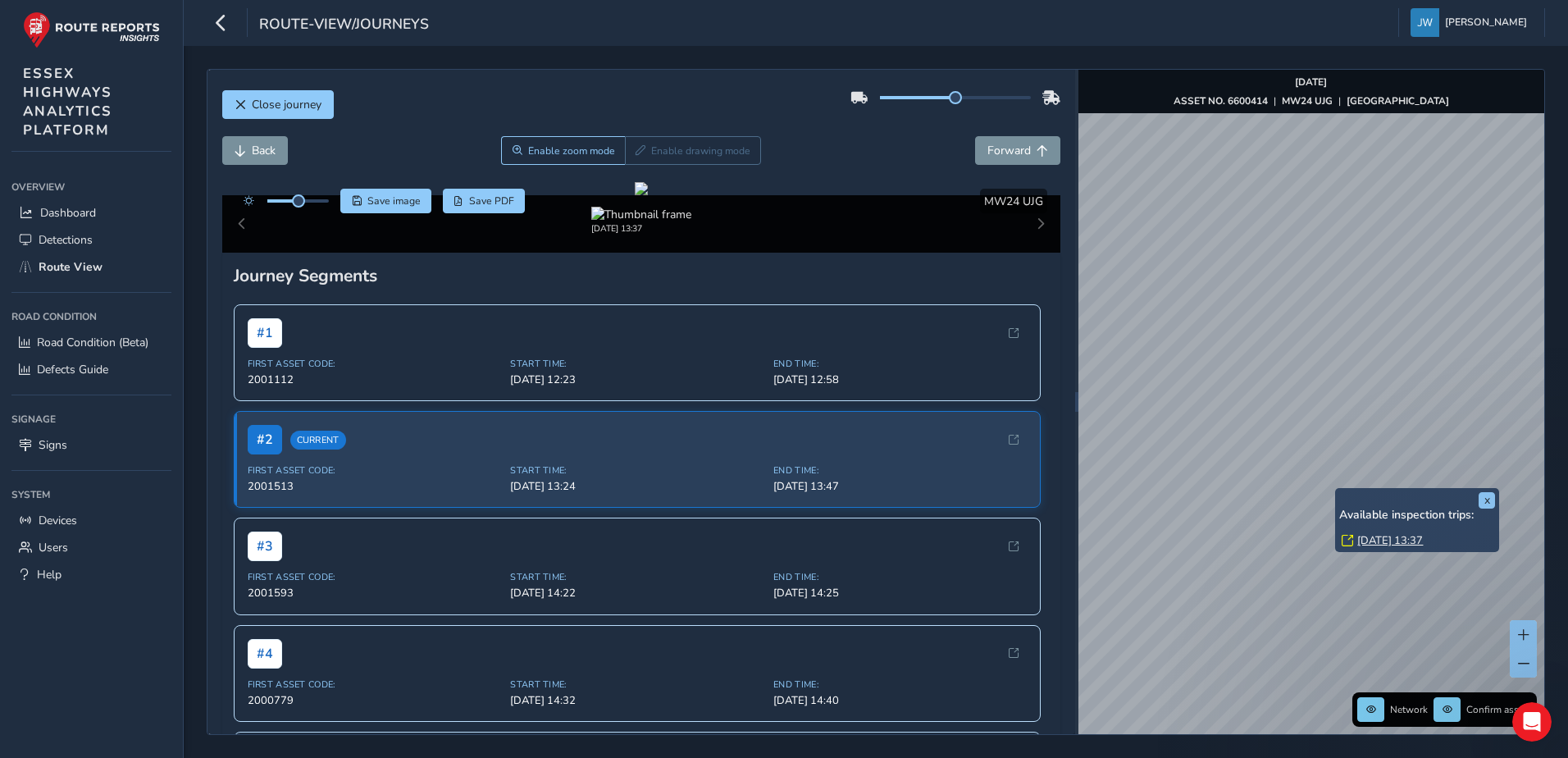
click at [1336, 488] on div "x Available inspection trips: [GEOGRAPHIC_DATA][DATE] 13:37" at bounding box center [1417, 520] width 164 height 65
click at [1395, 542] on link "[DATE] 13:37" at bounding box center [1390, 540] width 66 height 15
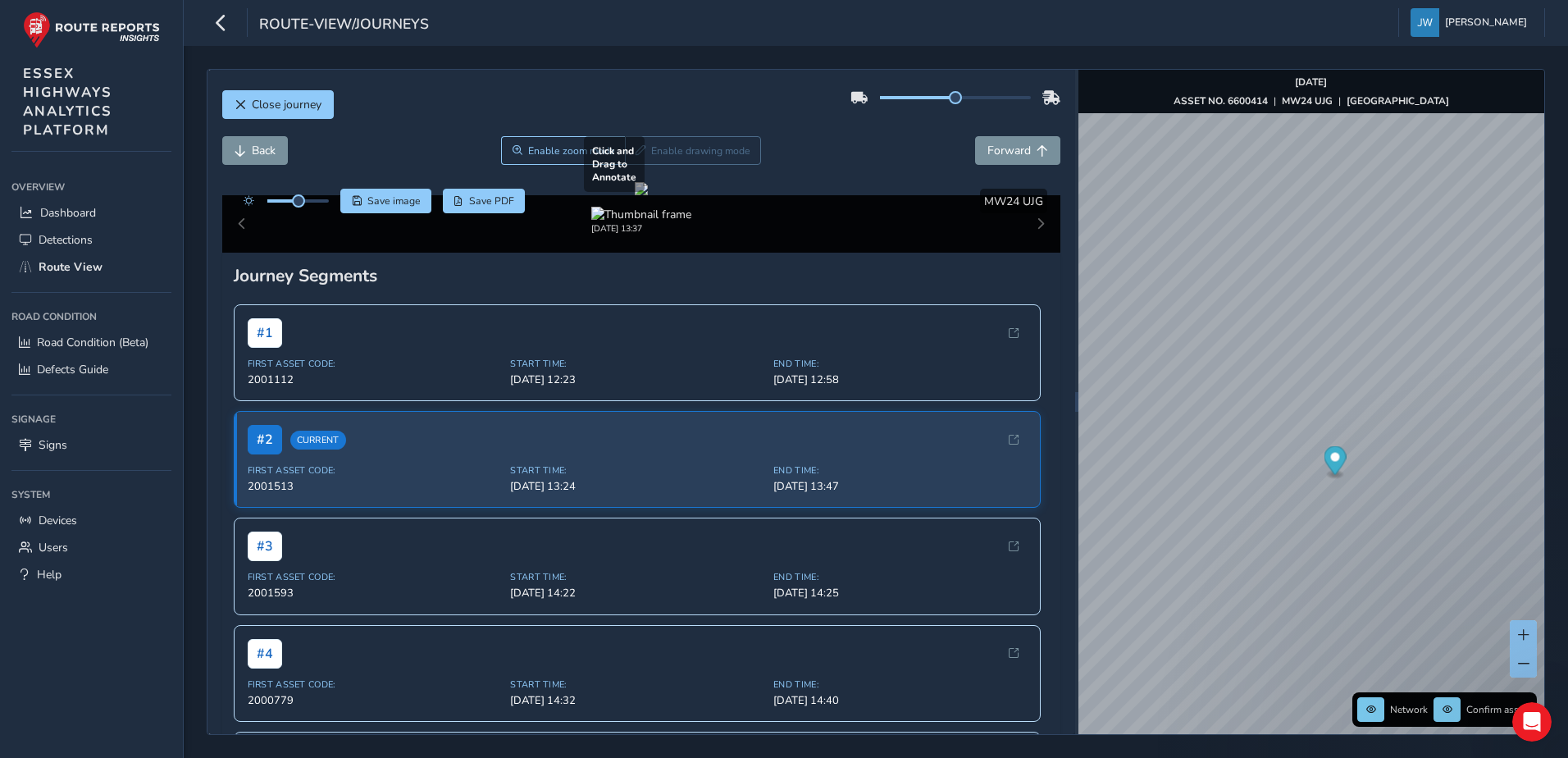
drag, startPoint x: 683, startPoint y: 330, endPoint x: 743, endPoint y: 397, distance: 89.9
click at [648, 195] on div at bounding box center [641, 189] width 13 height 13
click at [1323, 411] on div "x" at bounding box center [1405, 426] width 164 height 35
click at [1425, 443] on img "Preview frame" at bounding box center [1405, 436] width 41 height 13
click at [1377, 381] on img "Preview frame" at bounding box center [1397, 374] width 41 height 13
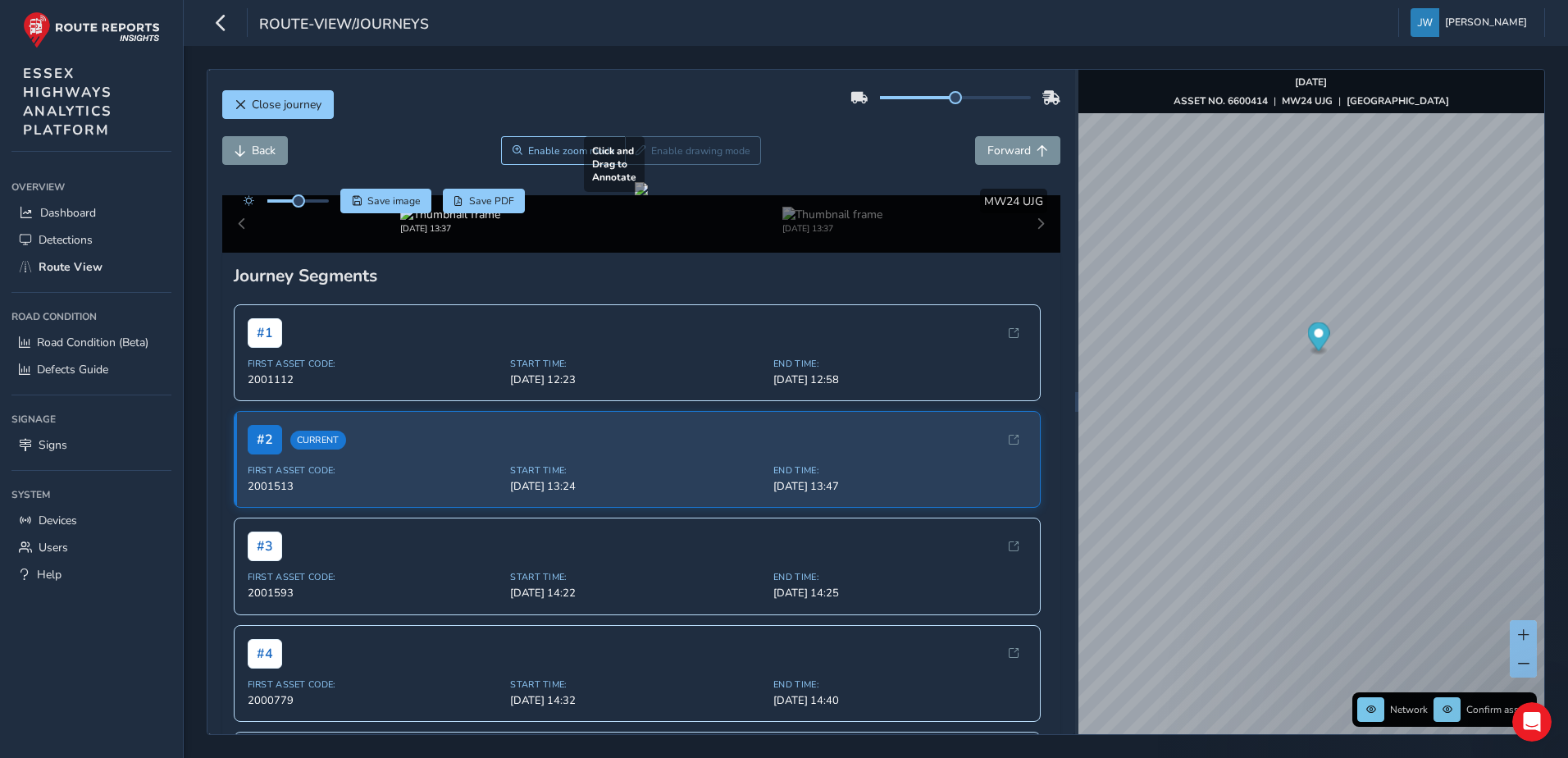
drag, startPoint x: 657, startPoint y: 400, endPoint x: 829, endPoint y: 441, distance: 176.8
click at [648, 195] on div at bounding box center [641, 189] width 13 height 13
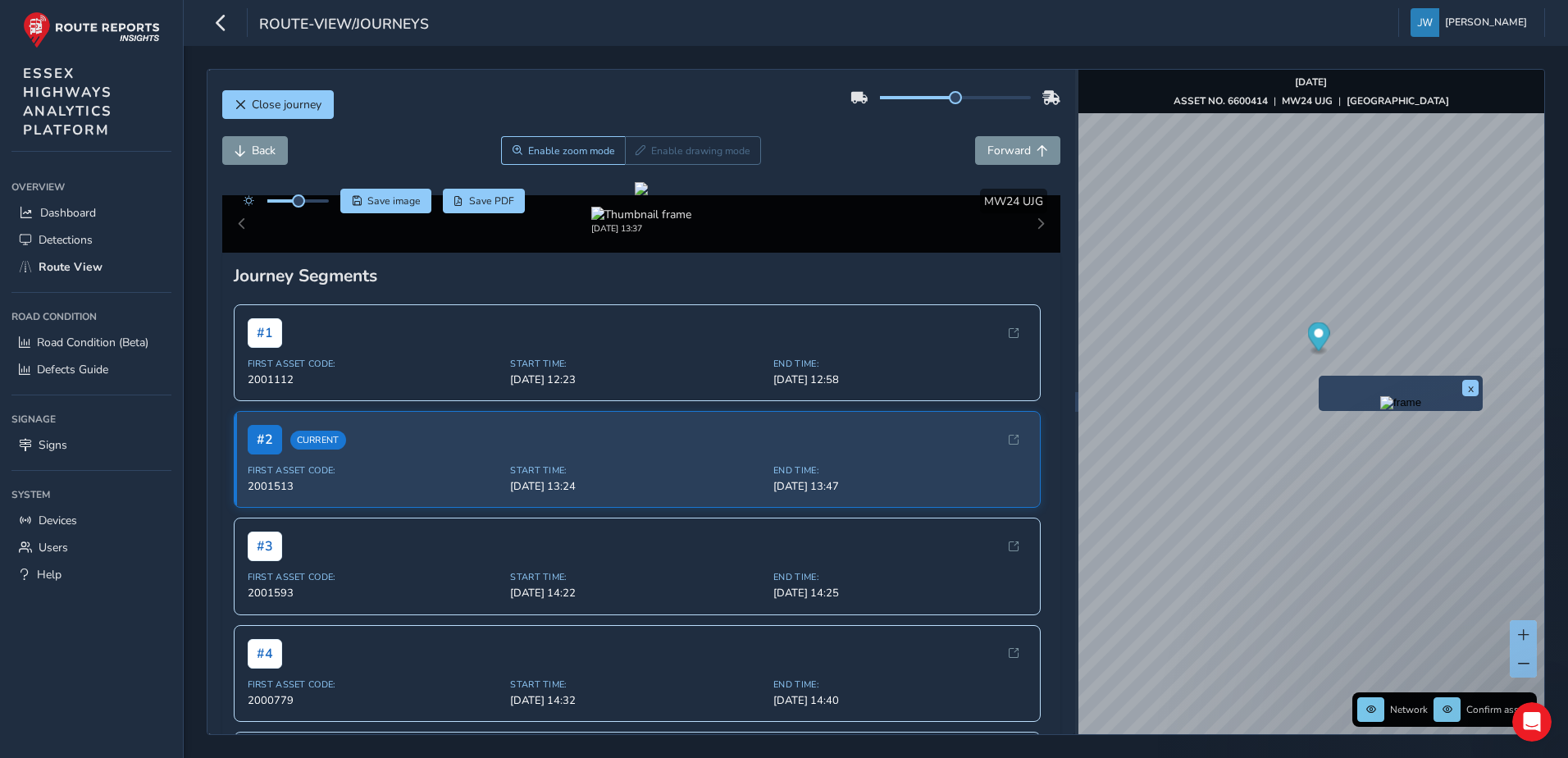
click at [1318, 376] on div "x" at bounding box center [1400, 393] width 164 height 35
click at [1380, 409] on img "Preview frame" at bounding box center [1400, 402] width 41 height 13
